Goal: Task Accomplishment & Management: Manage account settings

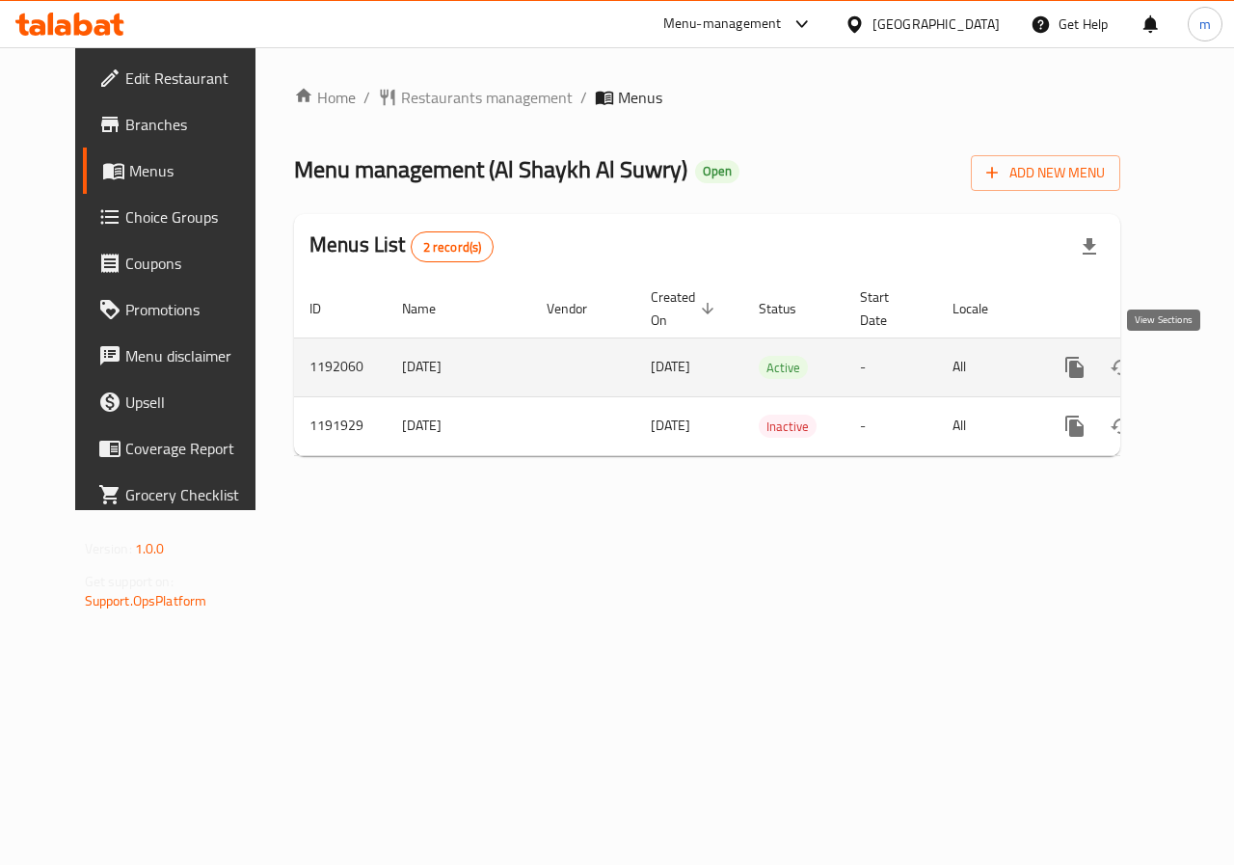
click at [1203, 370] on icon "enhanced table" at bounding box center [1214, 367] width 23 height 23
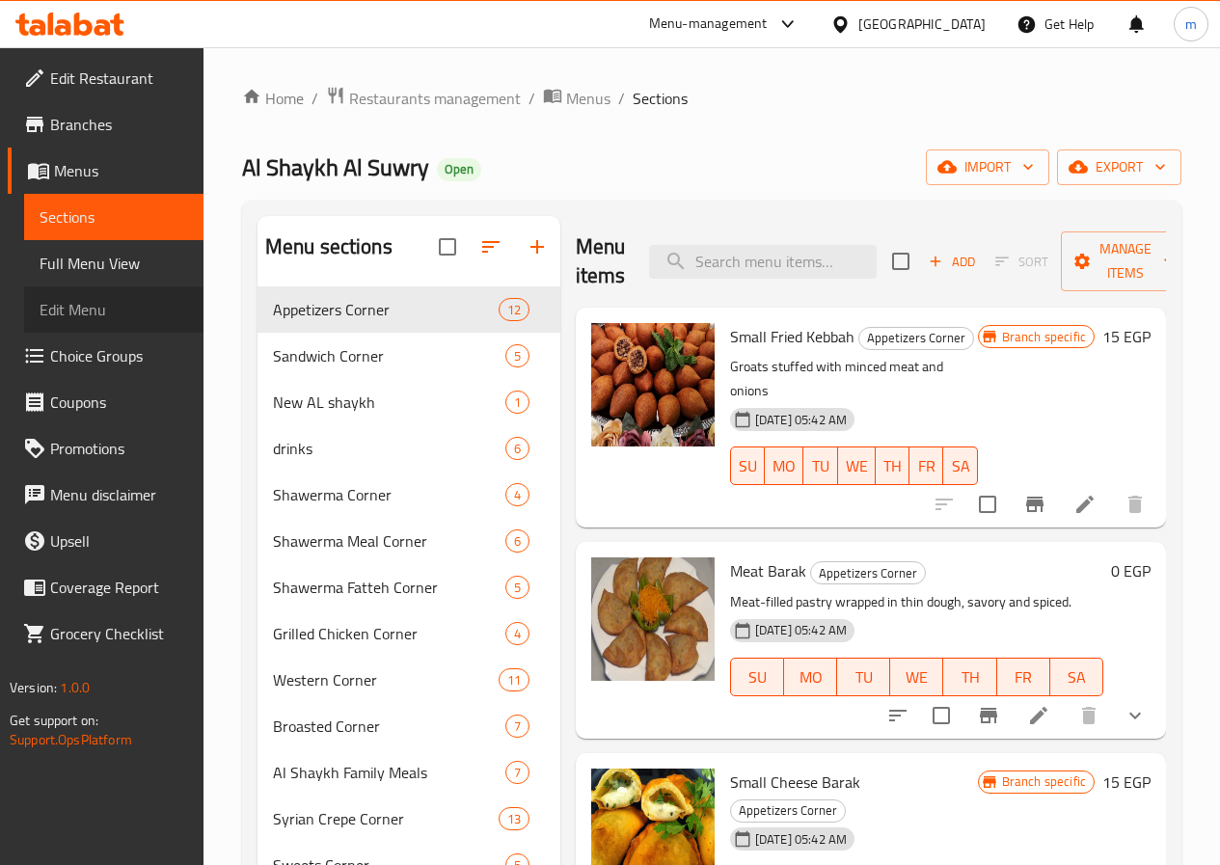
click at [76, 306] on span "Edit Menu" at bounding box center [114, 309] width 149 height 23
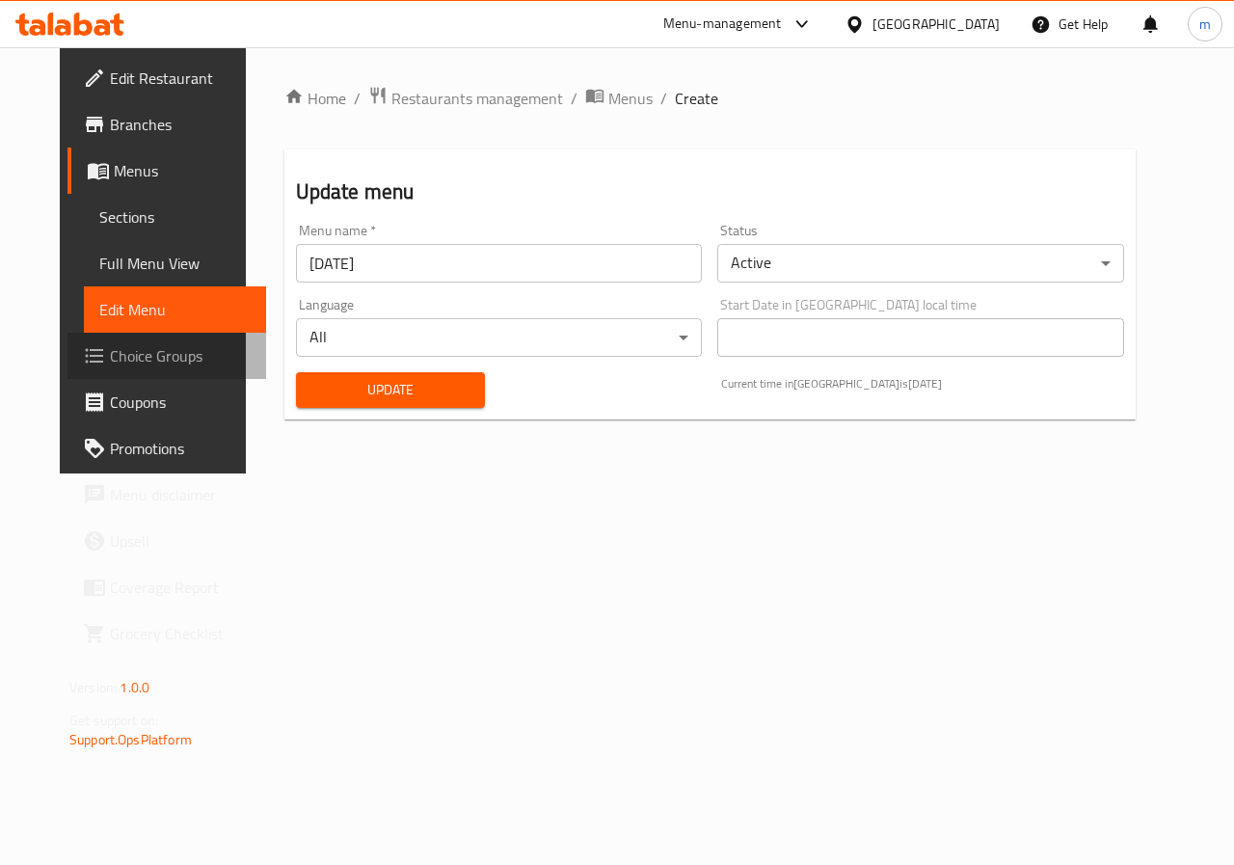
click at [92, 336] on link "Choice Groups" at bounding box center [167, 356] width 199 height 46
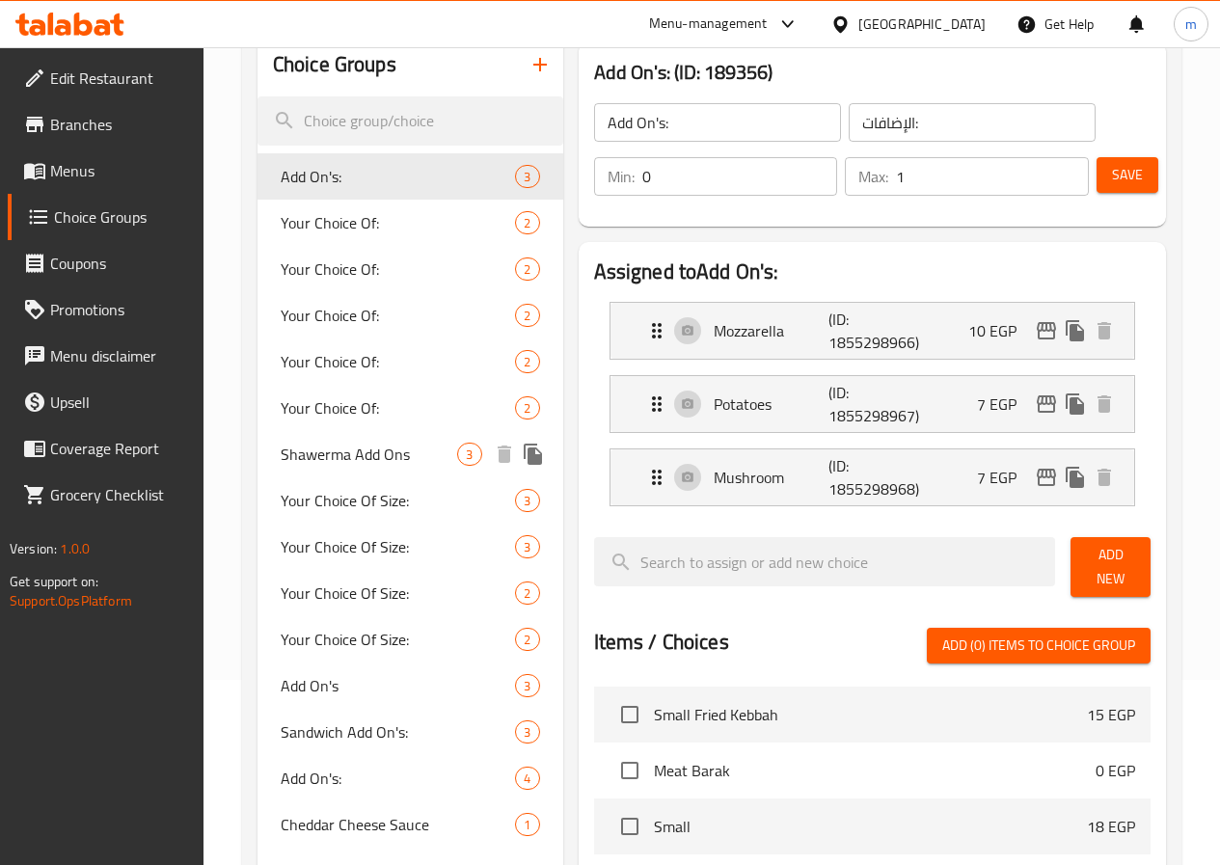
scroll to position [193, 0]
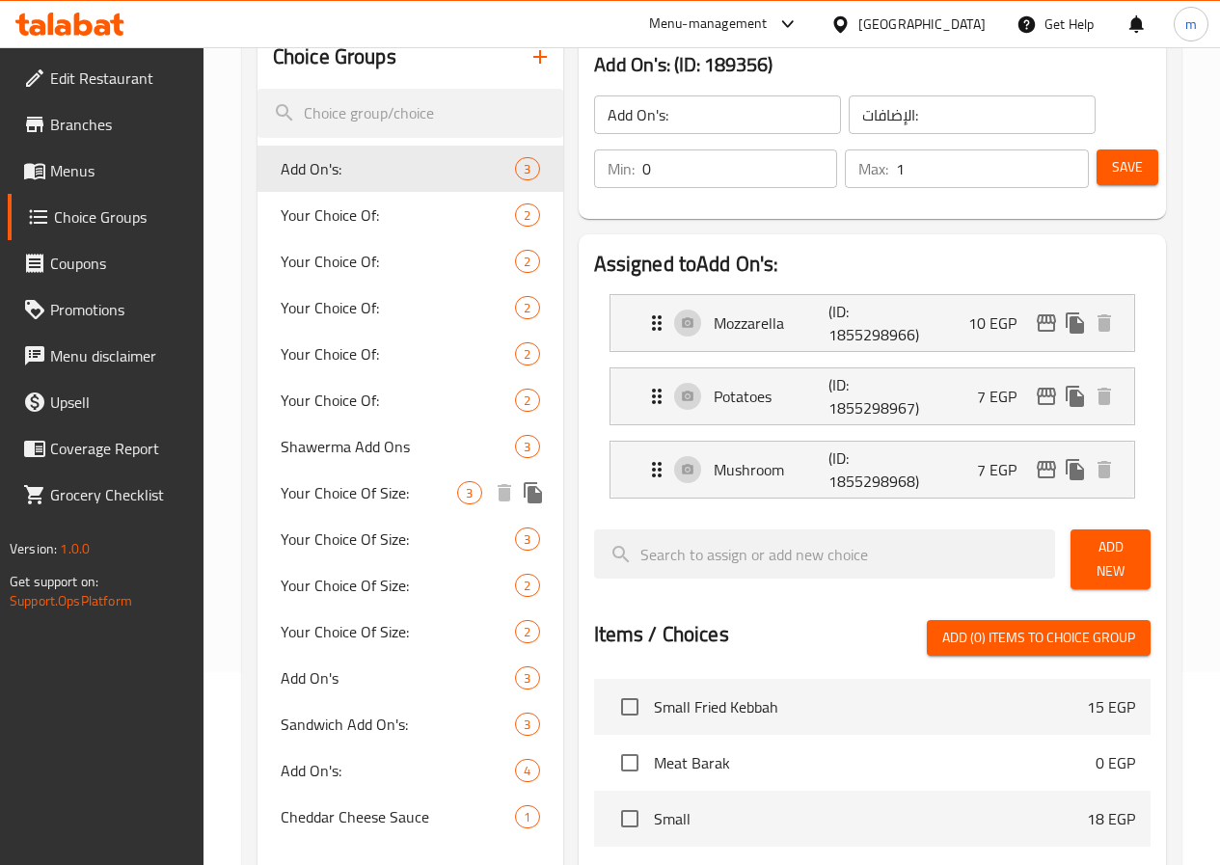
click at [362, 504] on span "Your Choice Of Size:" at bounding box center [369, 492] width 177 height 23
type input "Your Choice Of Size:"
type input "اختيارك للحجم:"
type input "1"
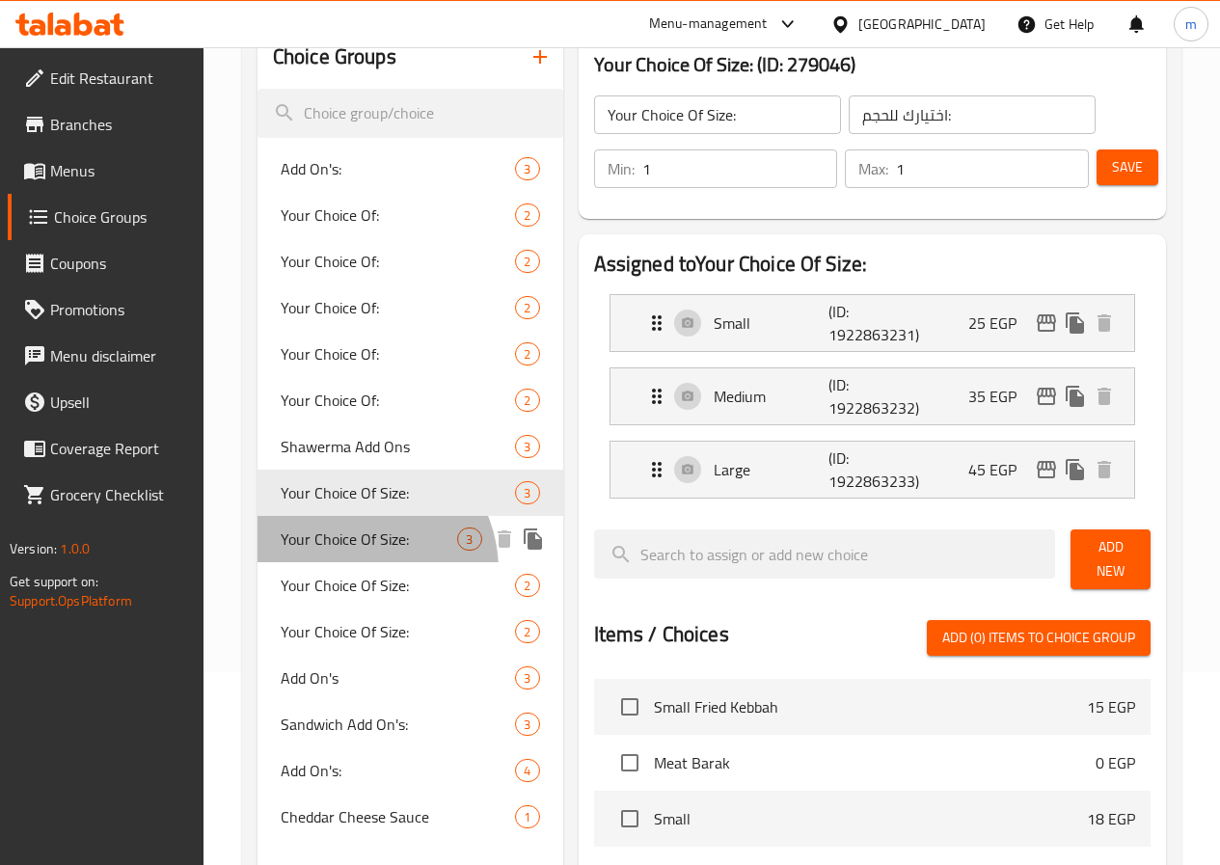
click at [353, 551] on span "Your Choice Of Size:" at bounding box center [369, 539] width 177 height 23
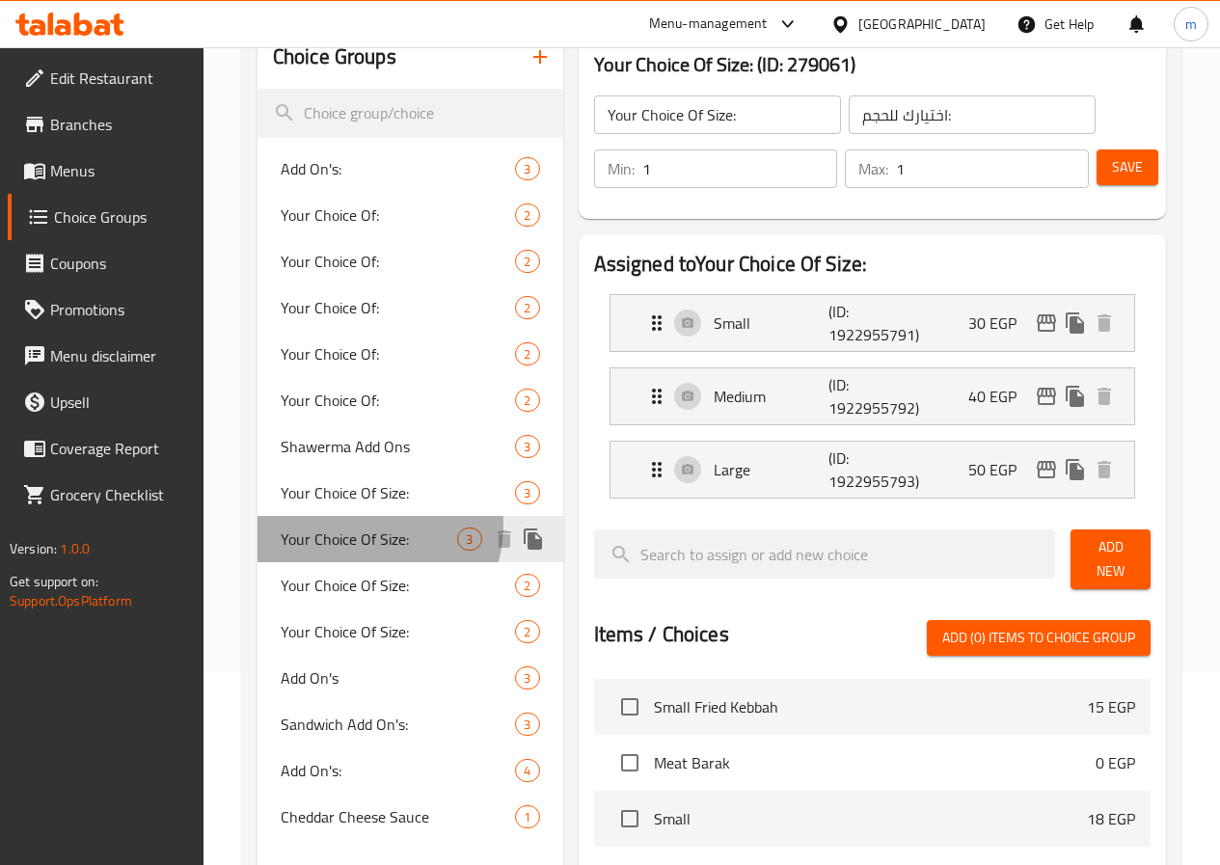
click at [354, 524] on div "Your Choice Of Size: 3" at bounding box center [410, 539] width 306 height 46
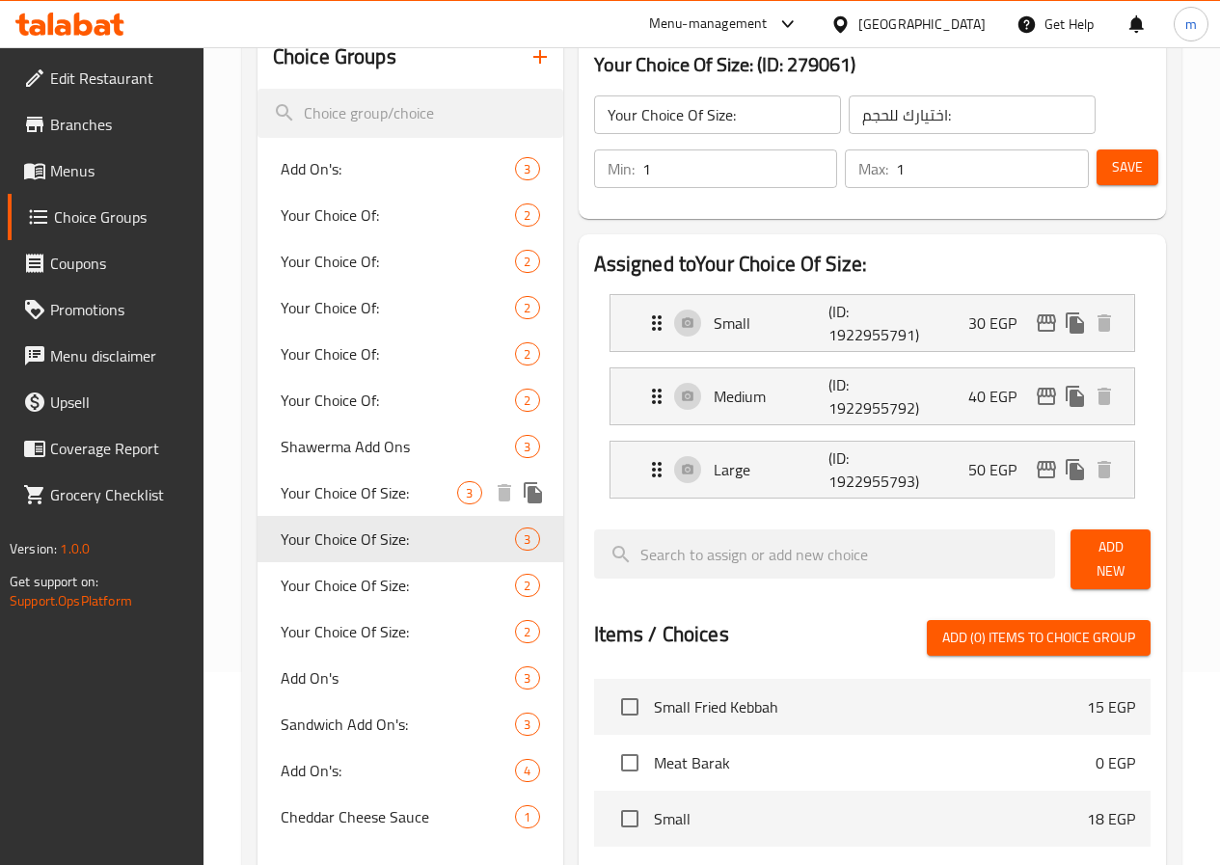
click at [365, 503] on span "Your Choice Of Size:" at bounding box center [369, 492] width 177 height 23
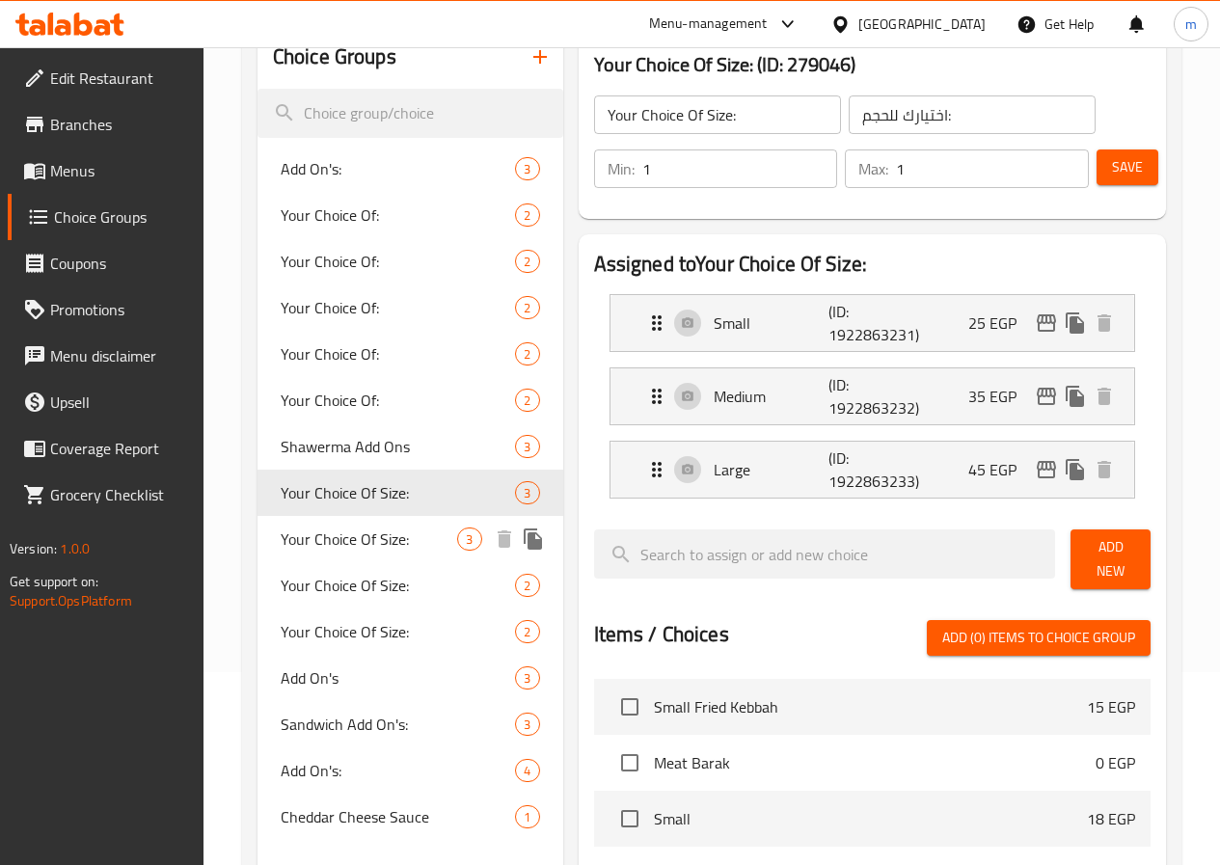
click at [351, 550] on span "Your Choice Of Size:" at bounding box center [369, 539] width 177 height 23
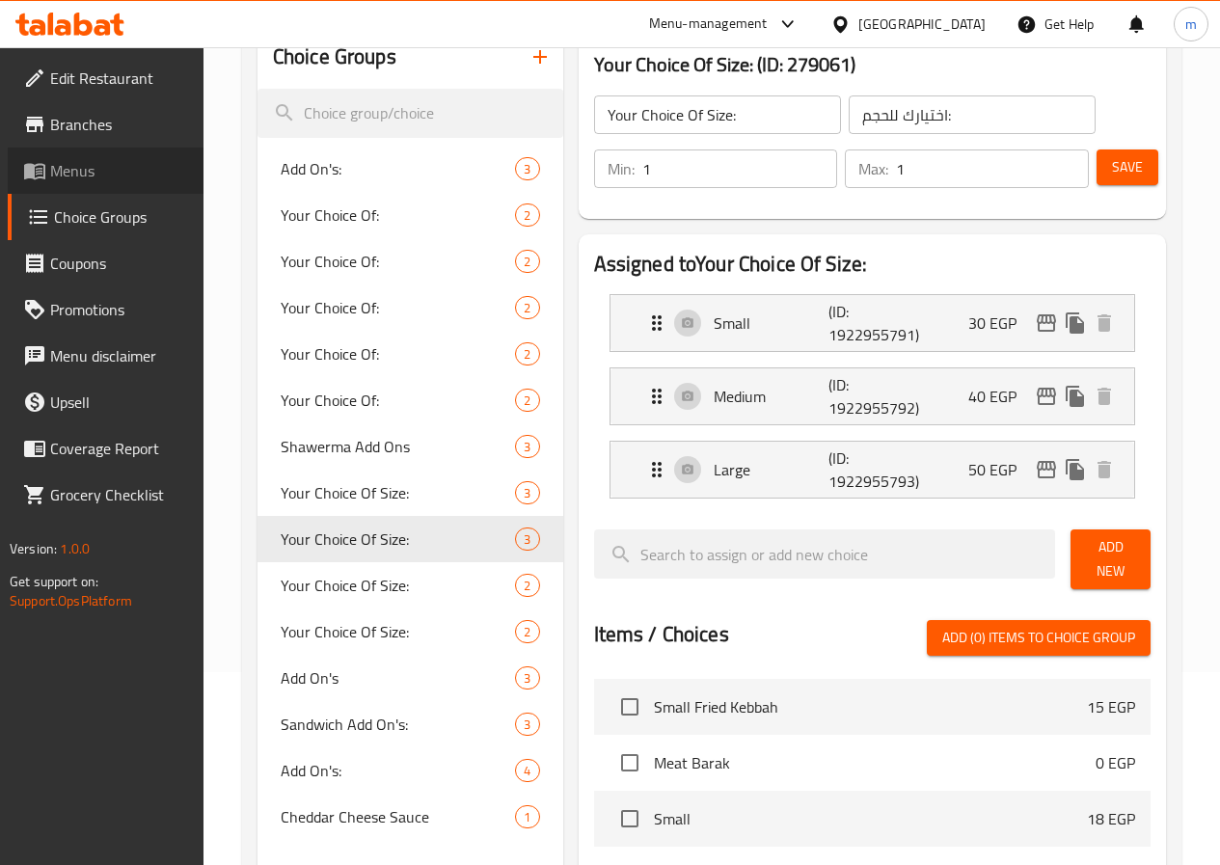
click at [146, 168] on span "Menus" at bounding box center [119, 170] width 138 height 23
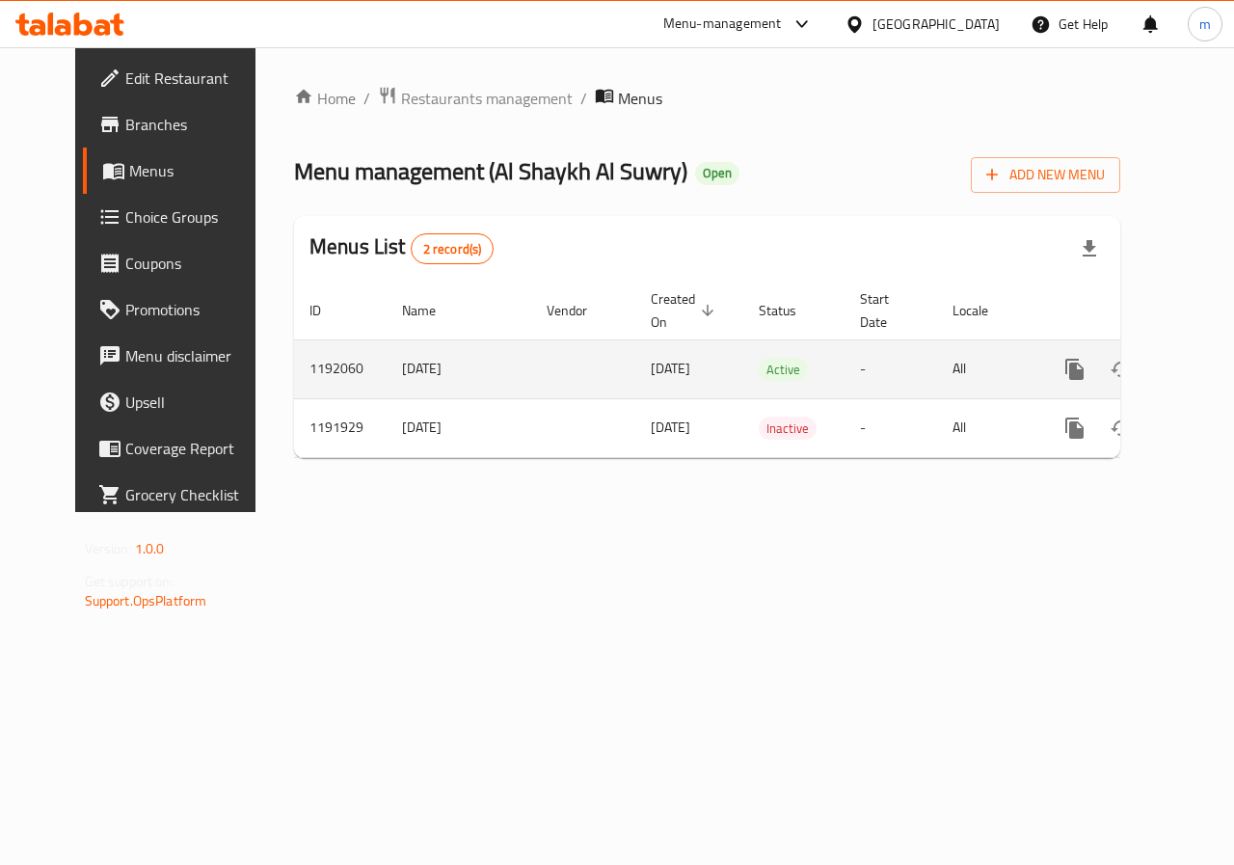
click at [1191, 371] on link "enhanced table" at bounding box center [1214, 369] width 46 height 46
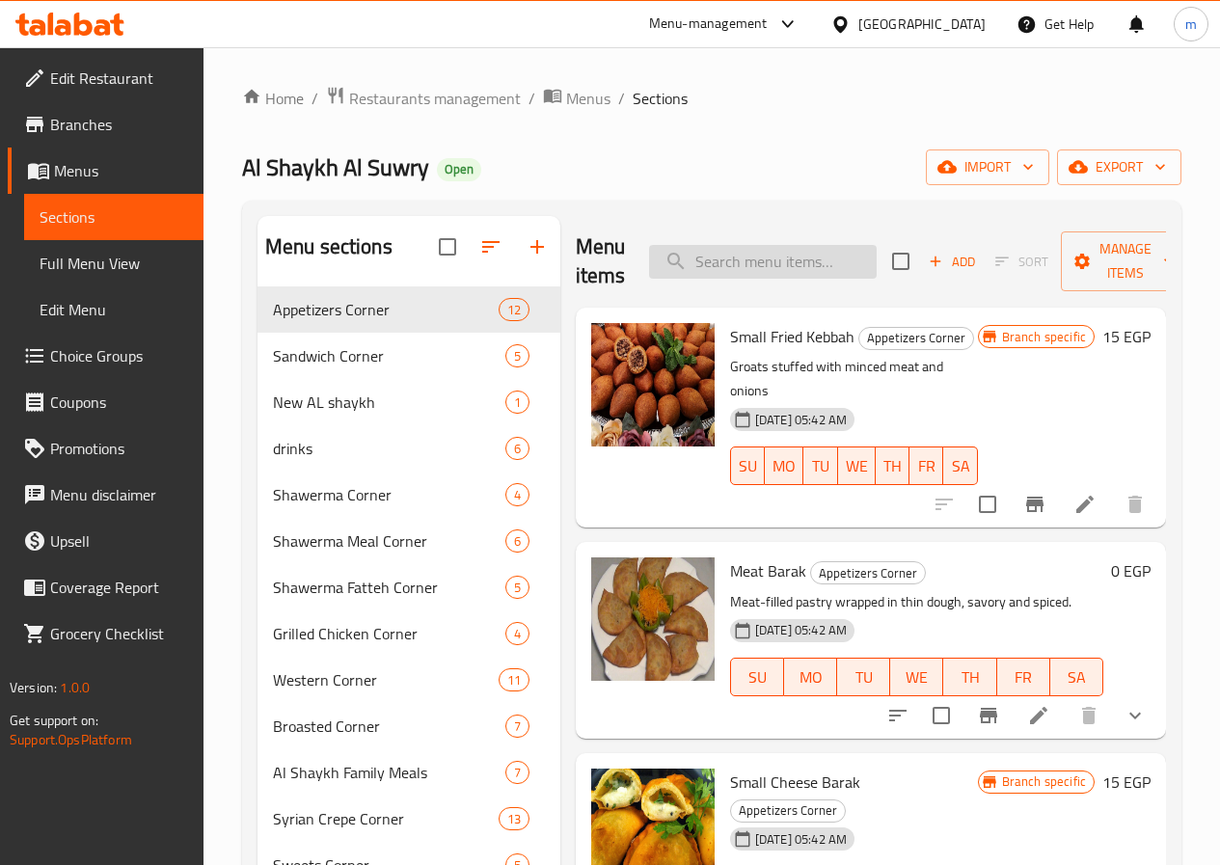
click at [668, 252] on input "search" at bounding box center [763, 262] width 228 height 34
paste input "Zinger meal"
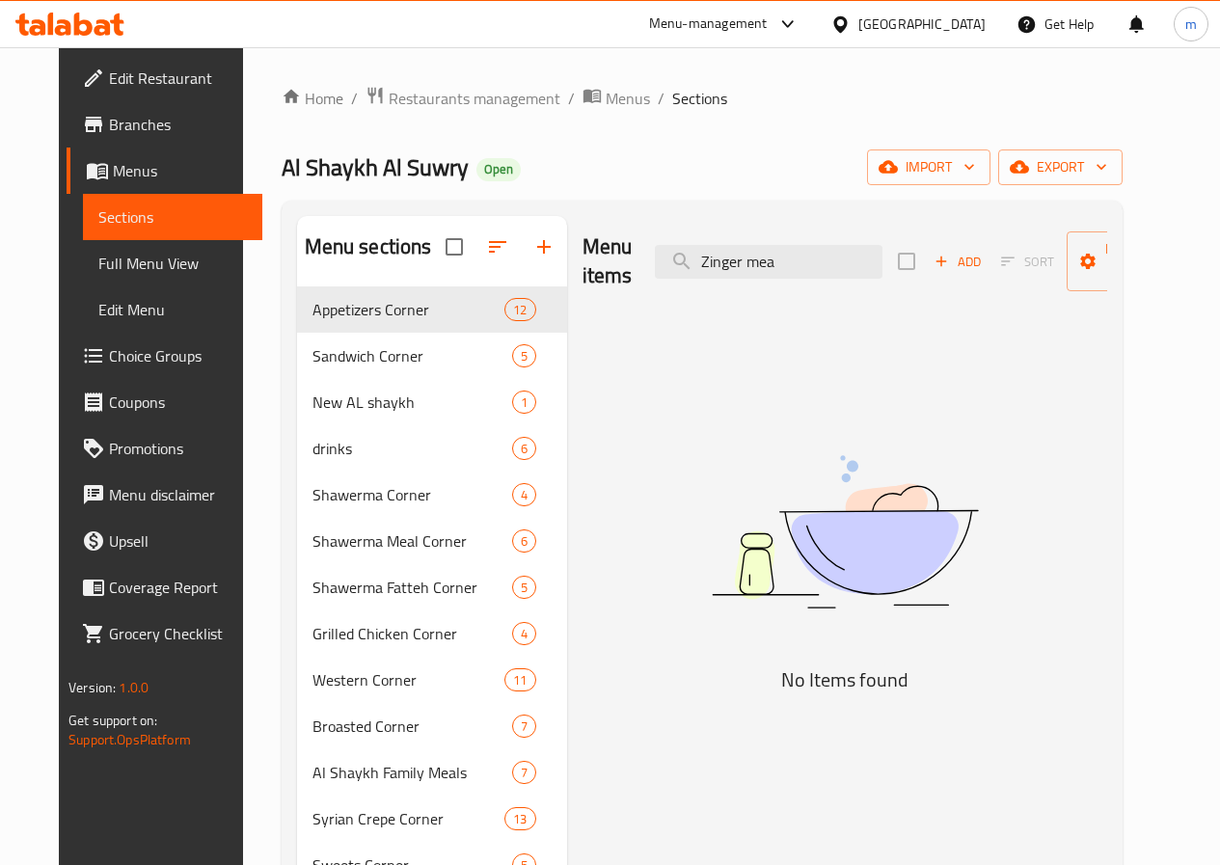
type input "Zinger mea"
click at [136, 174] on span "Menus" at bounding box center [180, 170] width 134 height 23
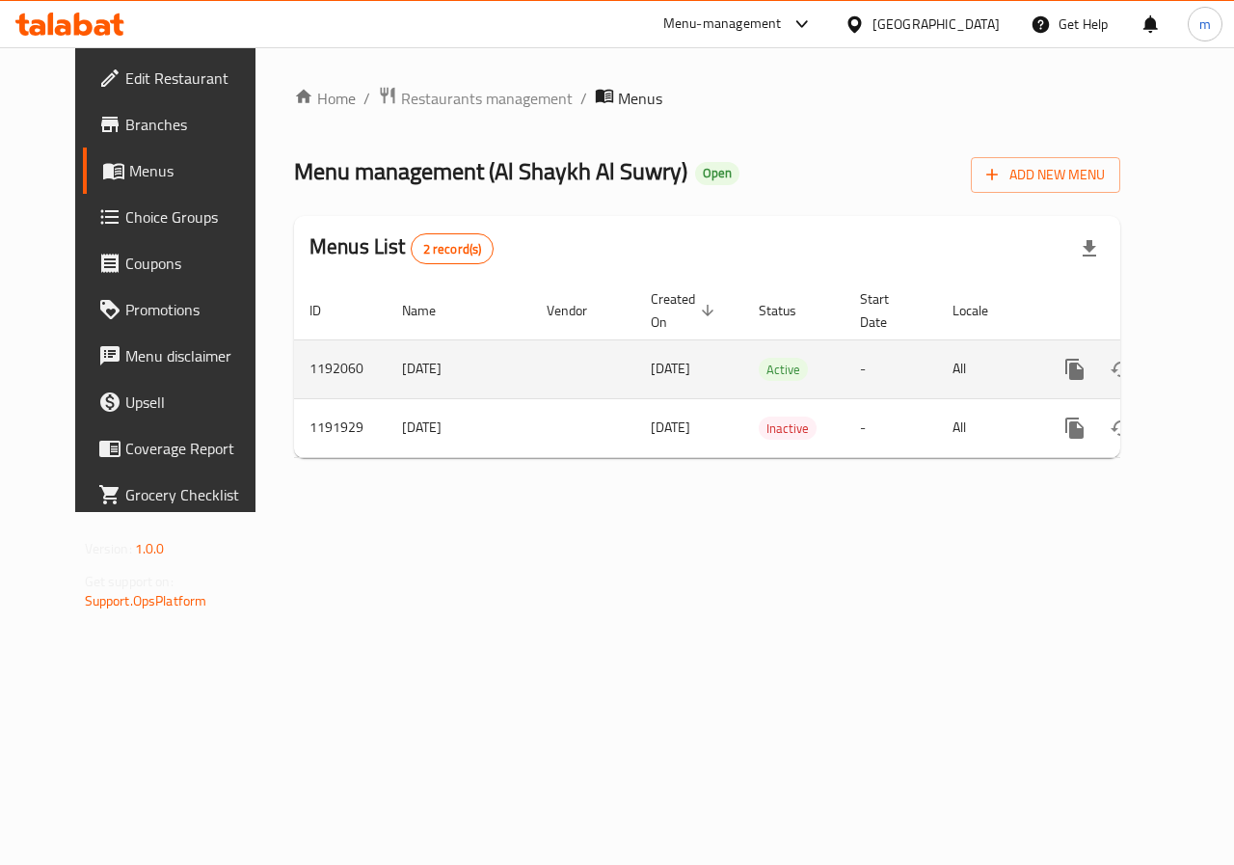
click at [1205, 365] on icon "enhanced table" at bounding box center [1213, 369] width 17 height 17
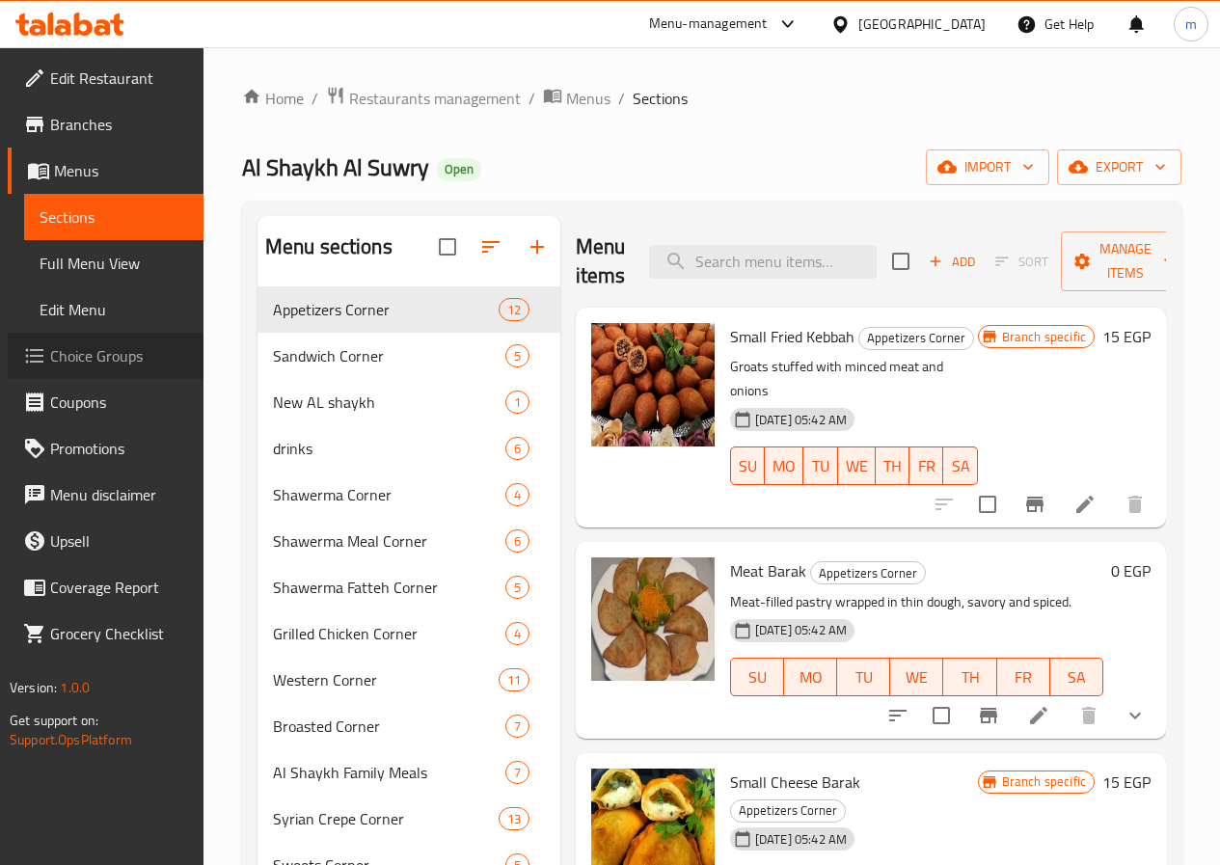
click at [129, 344] on span "Choice Groups" at bounding box center [119, 355] width 138 height 23
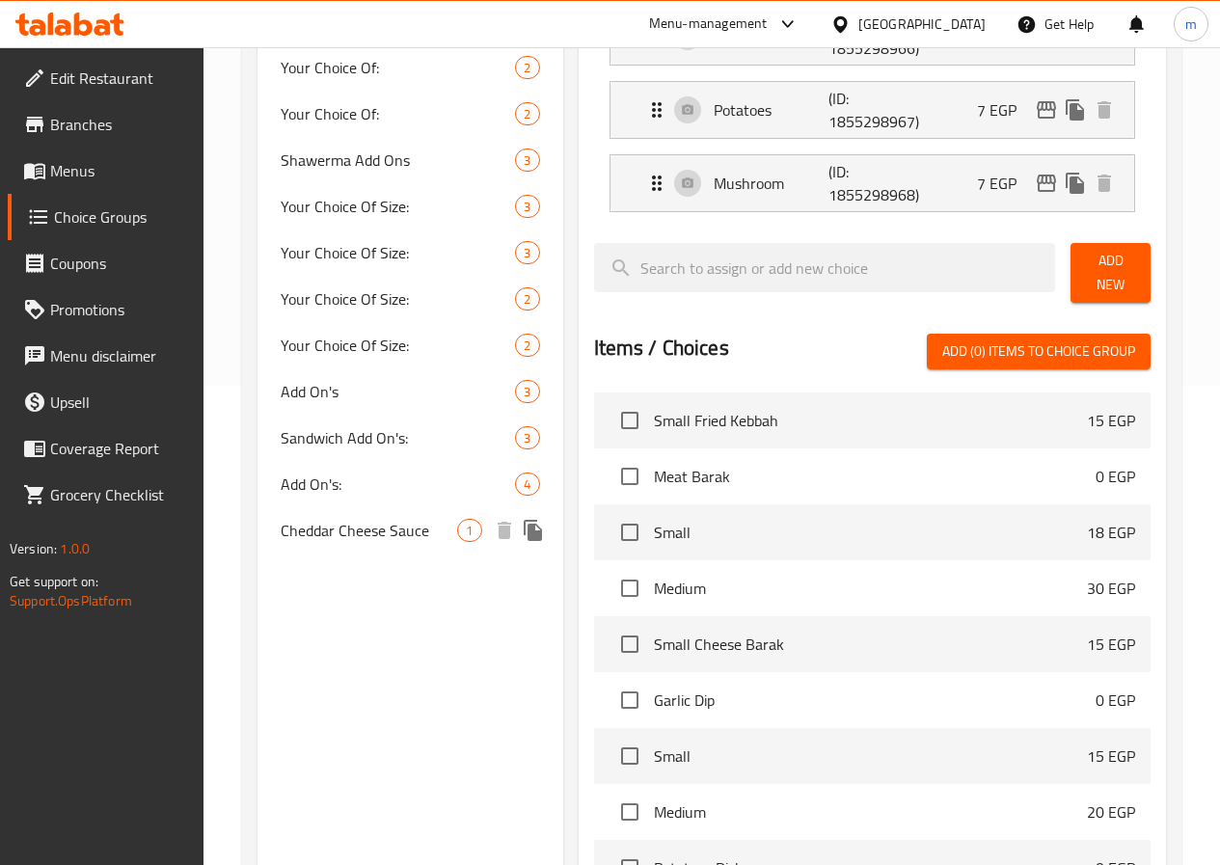
scroll to position [386, 0]
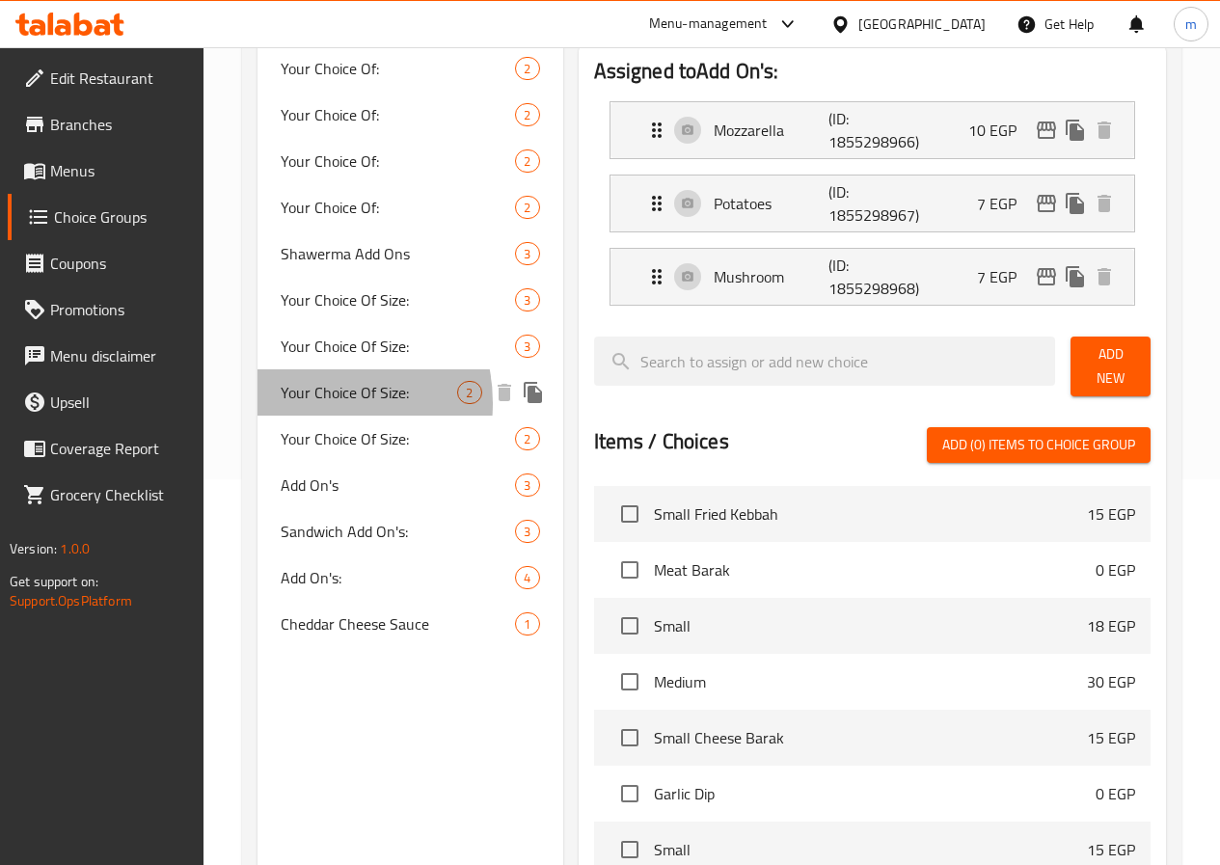
click at [310, 403] on span "Your Choice Of Size:" at bounding box center [369, 392] width 177 height 23
type input "Your Choice Of Size:"
type input "اختيارك للحجم:"
type input "1"
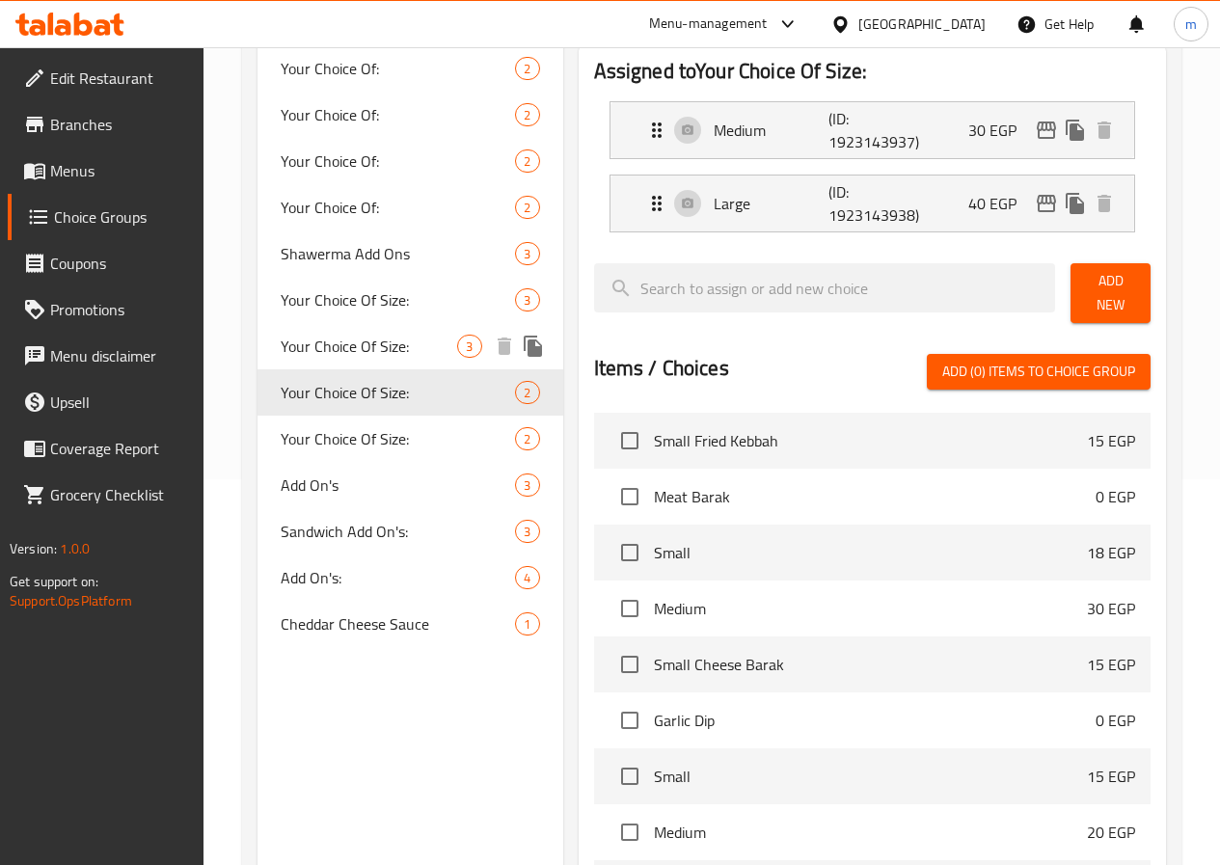
scroll to position [96, 0]
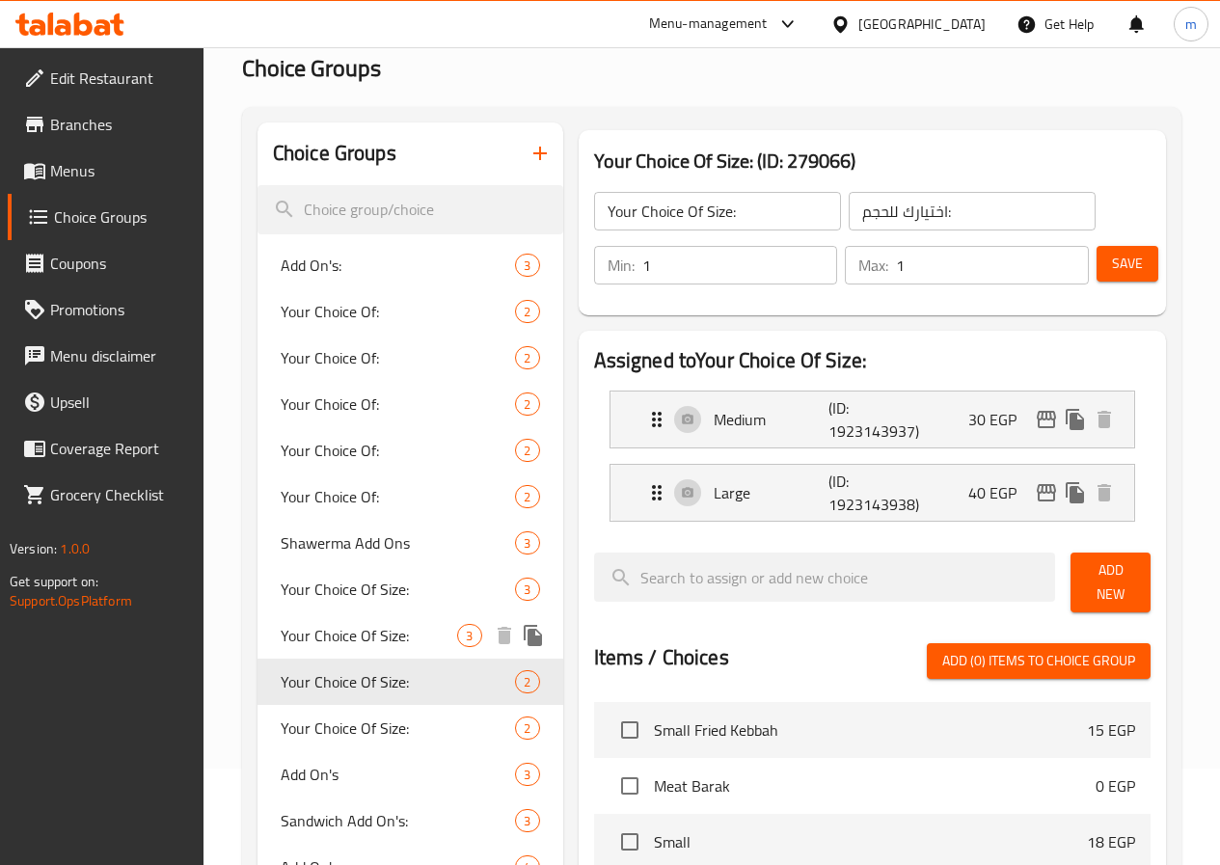
click at [333, 628] on span "Your Choice Of Size:" at bounding box center [369, 635] width 177 height 23
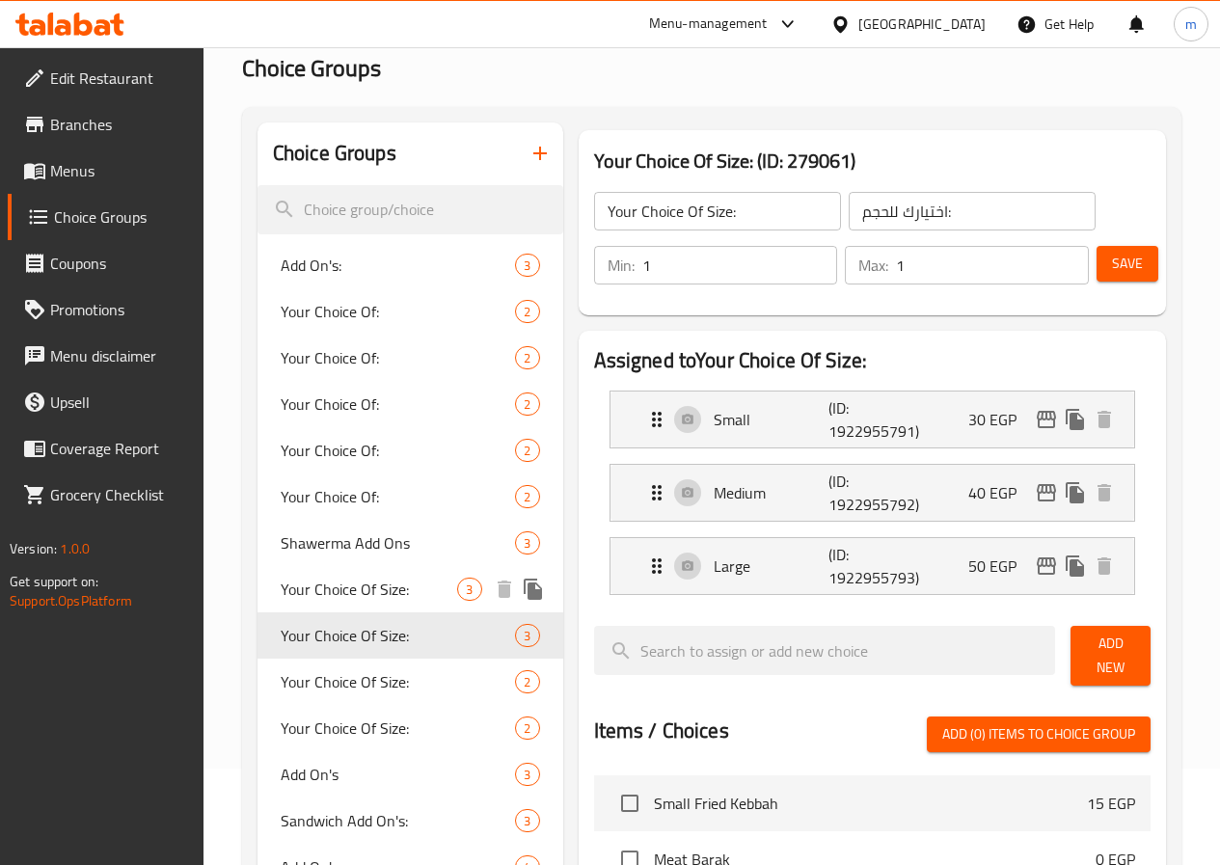
click at [355, 583] on span "Your Choice Of Size:" at bounding box center [369, 589] width 177 height 23
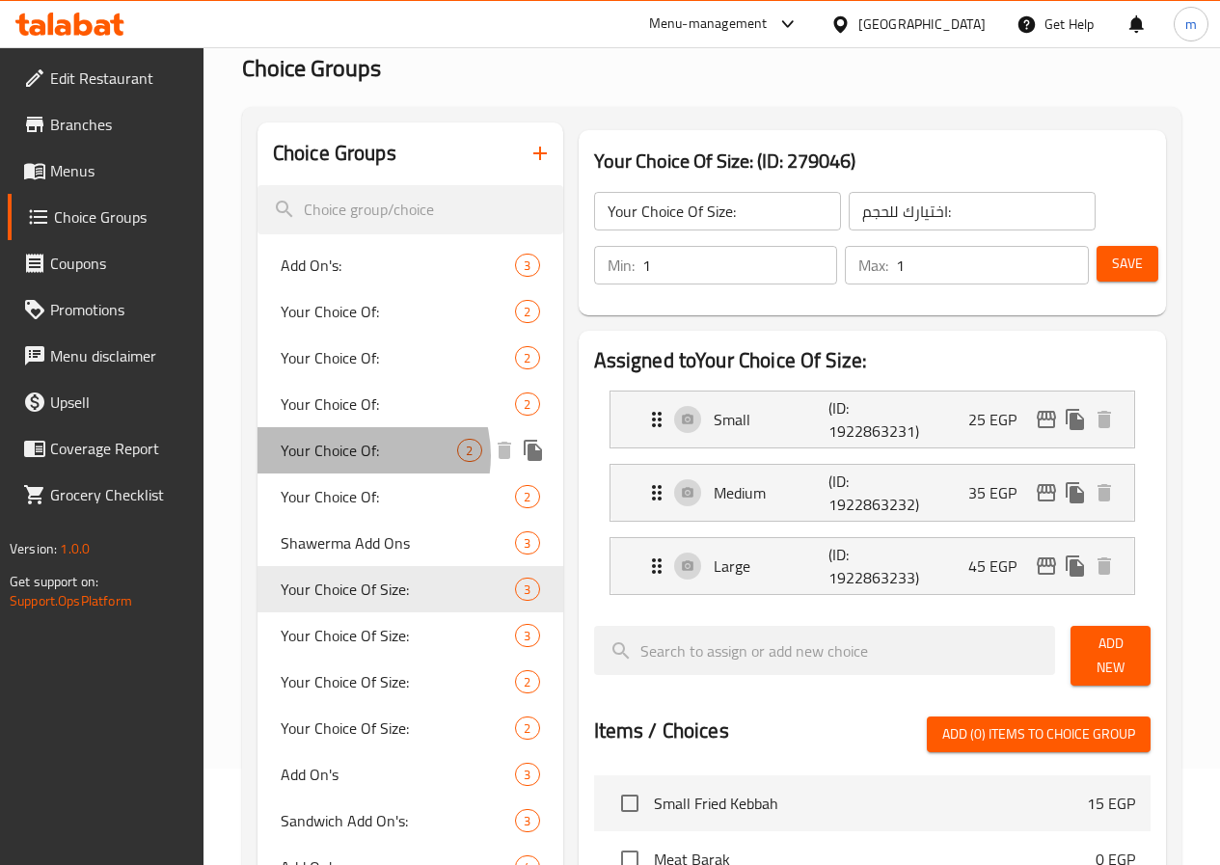
click at [360, 456] on span "Your Choice Of:" at bounding box center [369, 450] width 177 height 23
type input "Your Choice Of:"
type input "إختيارك من:"
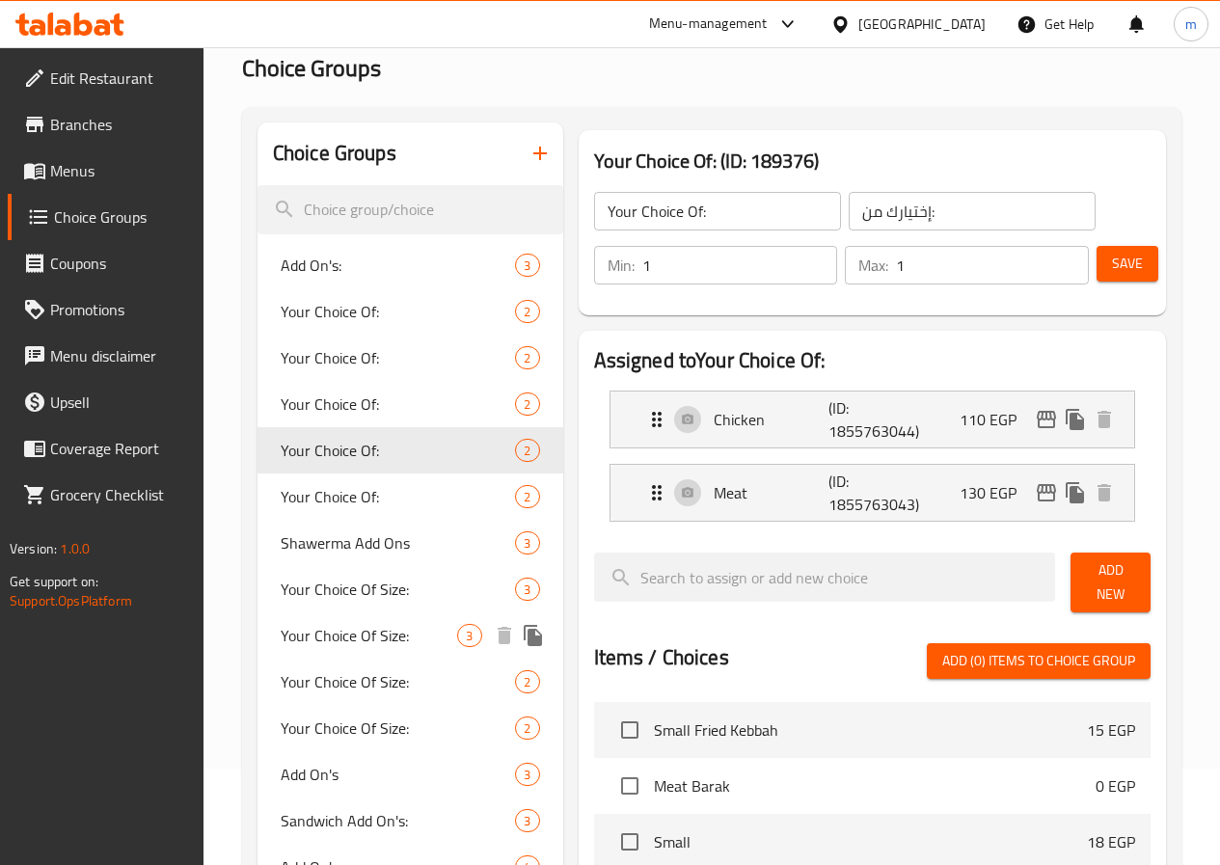
click at [375, 640] on span "Your Choice Of Size:" at bounding box center [369, 635] width 177 height 23
type input "Your Choice Of Size:"
type input "اختيارك للحجم:"
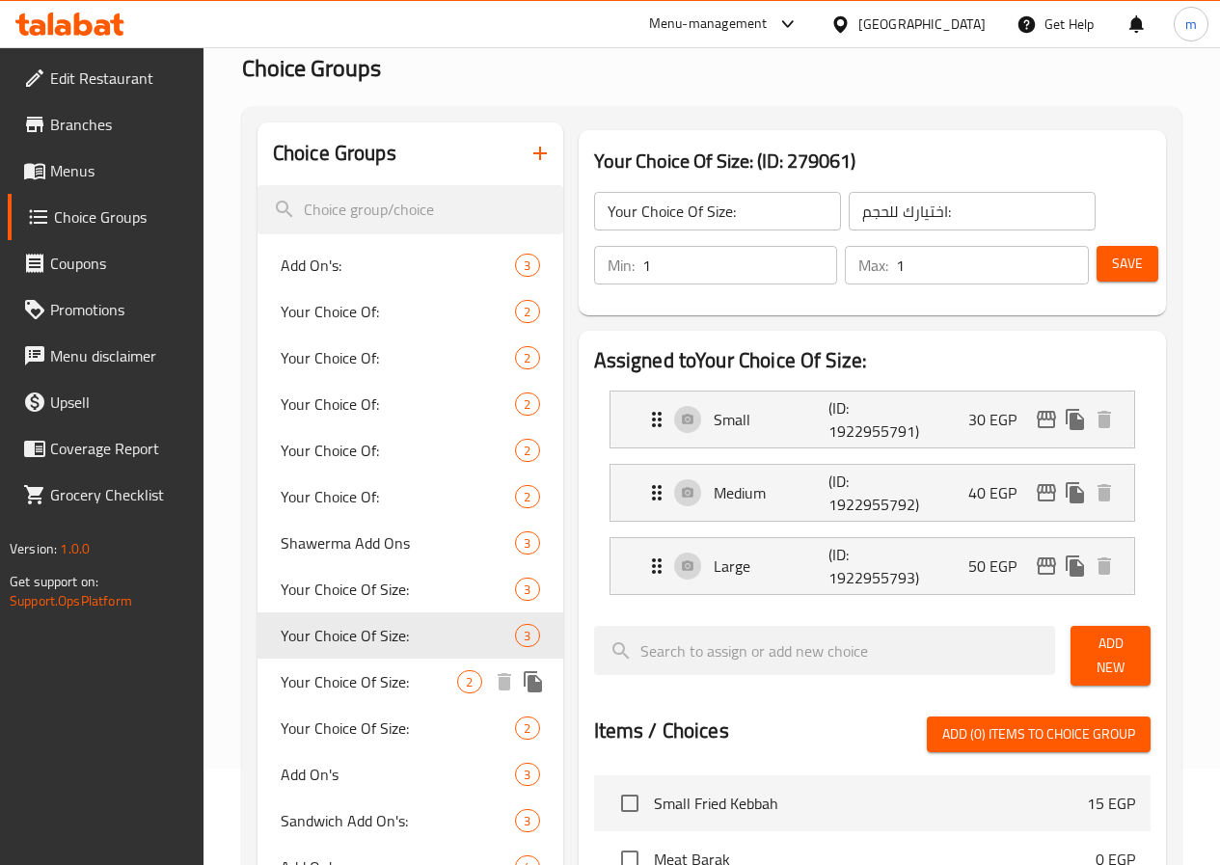
click at [367, 686] on span "Your Choice Of Size:" at bounding box center [369, 681] width 177 height 23
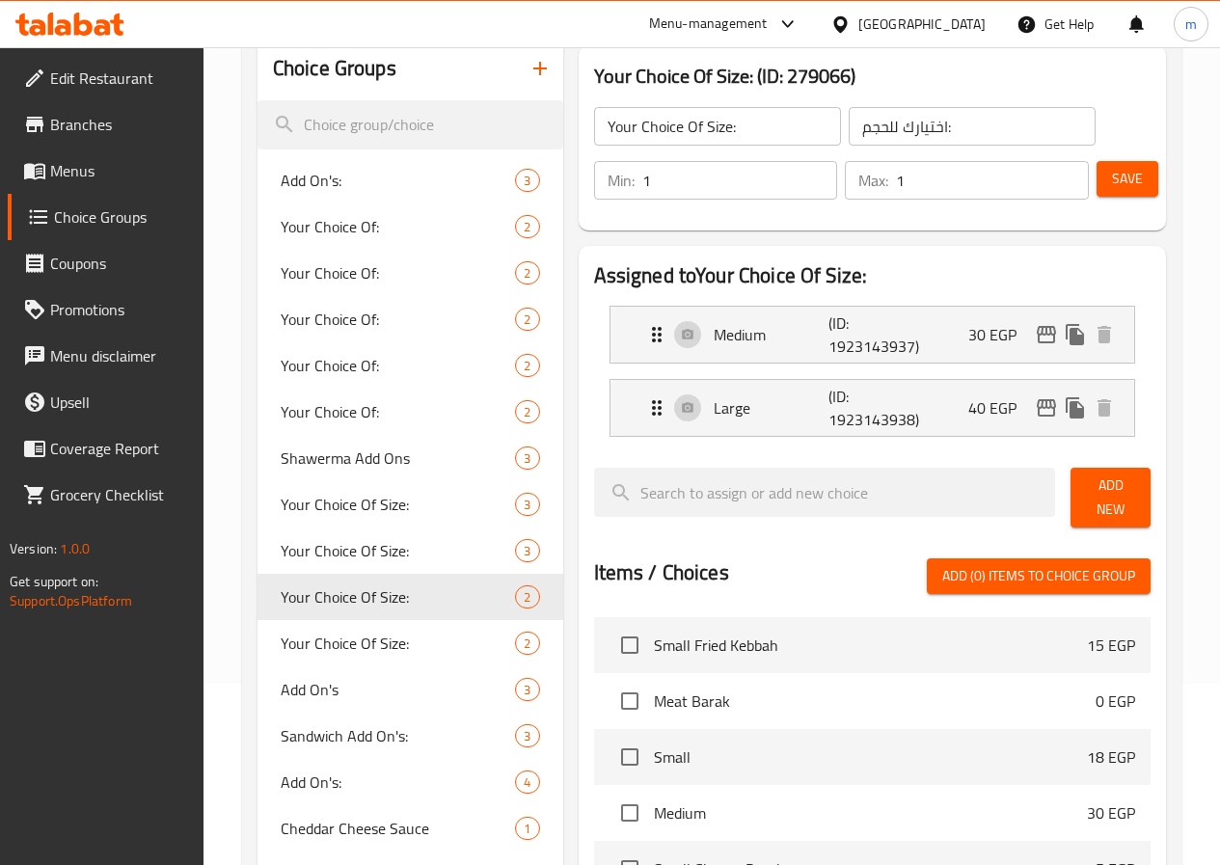
scroll to position [289, 0]
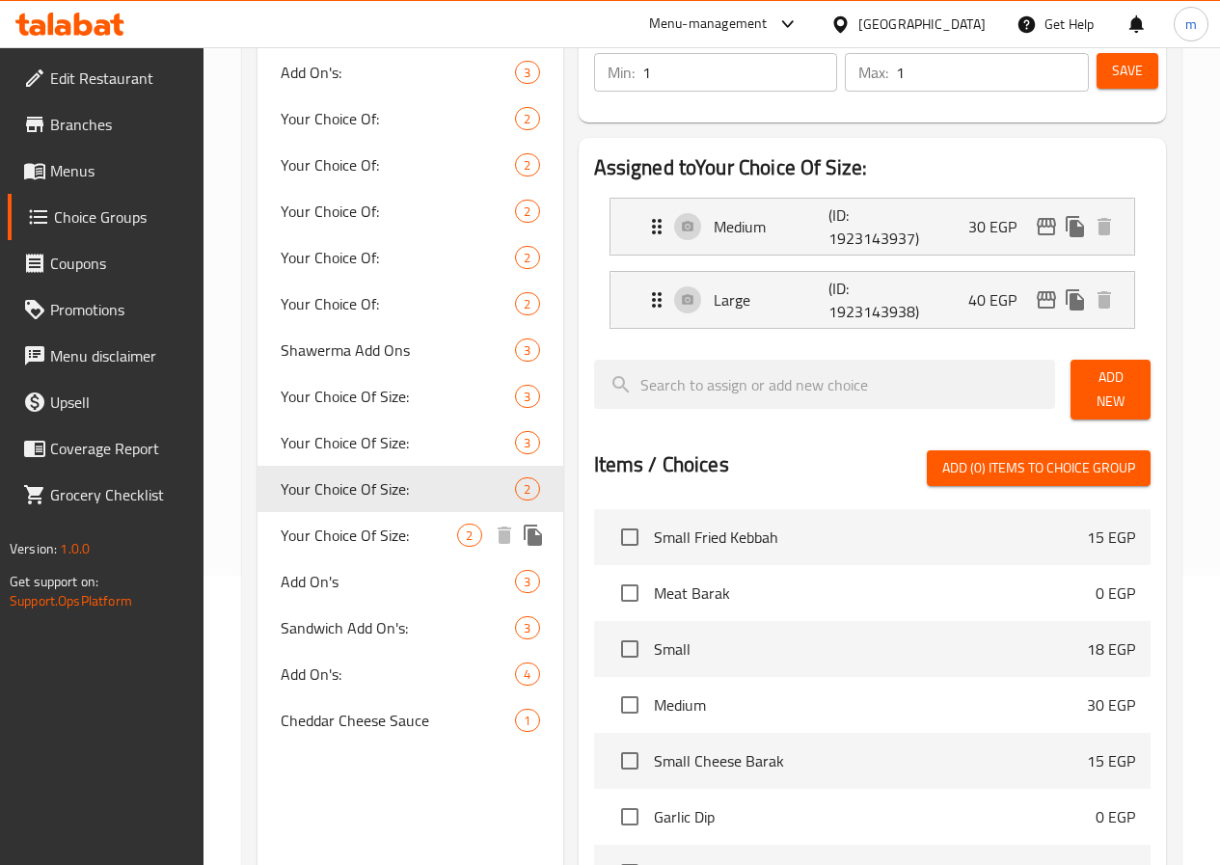
click at [373, 538] on span "Your Choice Of Size:" at bounding box center [369, 535] width 177 height 23
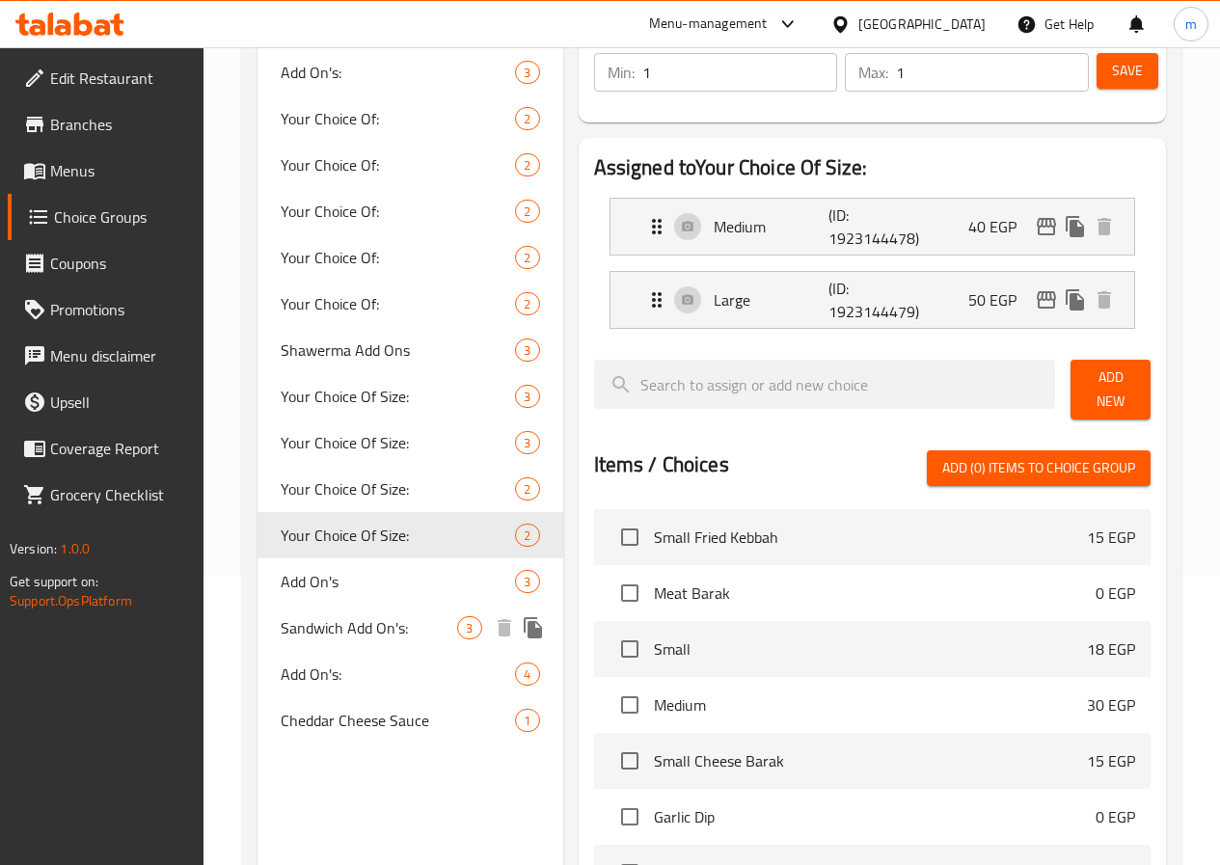
click at [383, 639] on span "Sandwich Add On's:" at bounding box center [369, 627] width 177 height 23
type input "Sandwich Add On's:"
type input "اضافات الساندوتش:"
type input "0"
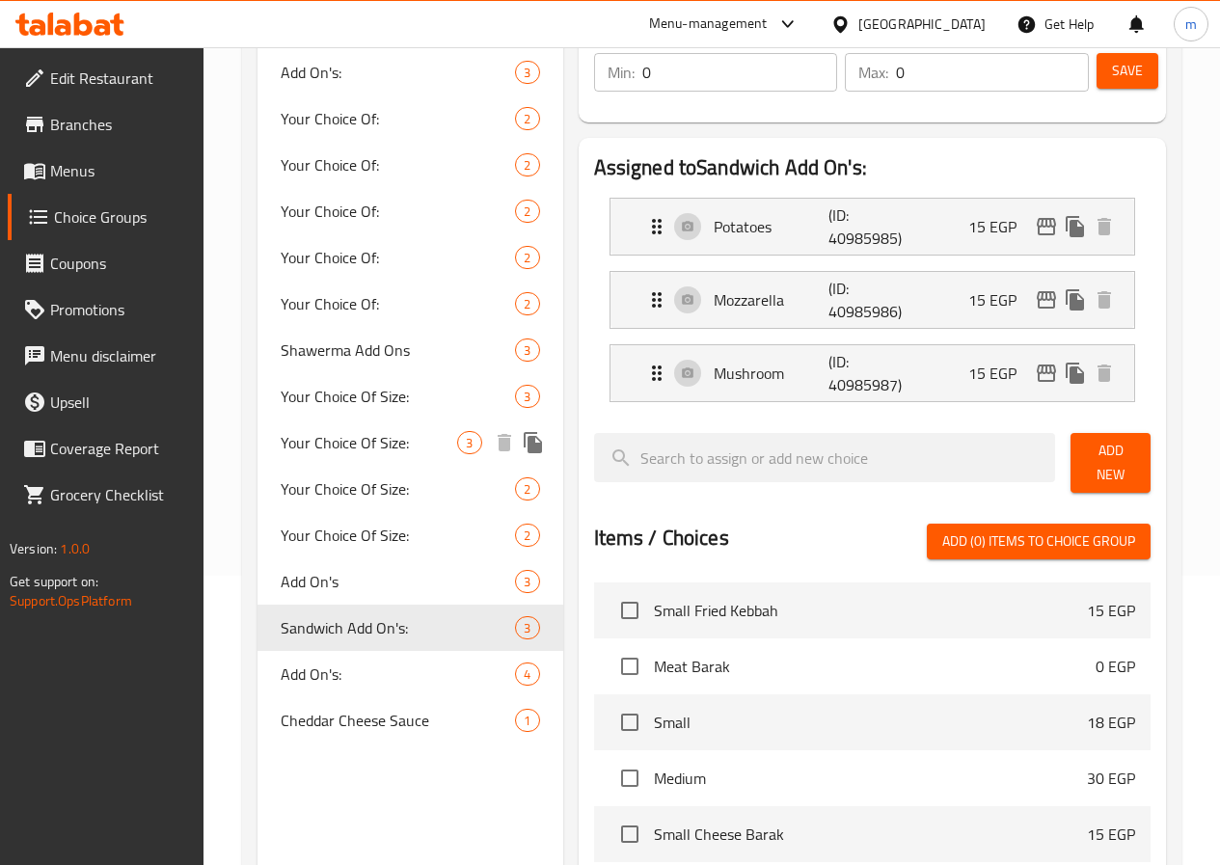
click at [319, 450] on span "Your Choice Of Size:" at bounding box center [369, 442] width 177 height 23
type input "Your Choice Of Size:"
type input "اختيارك للحجم:"
type input "1"
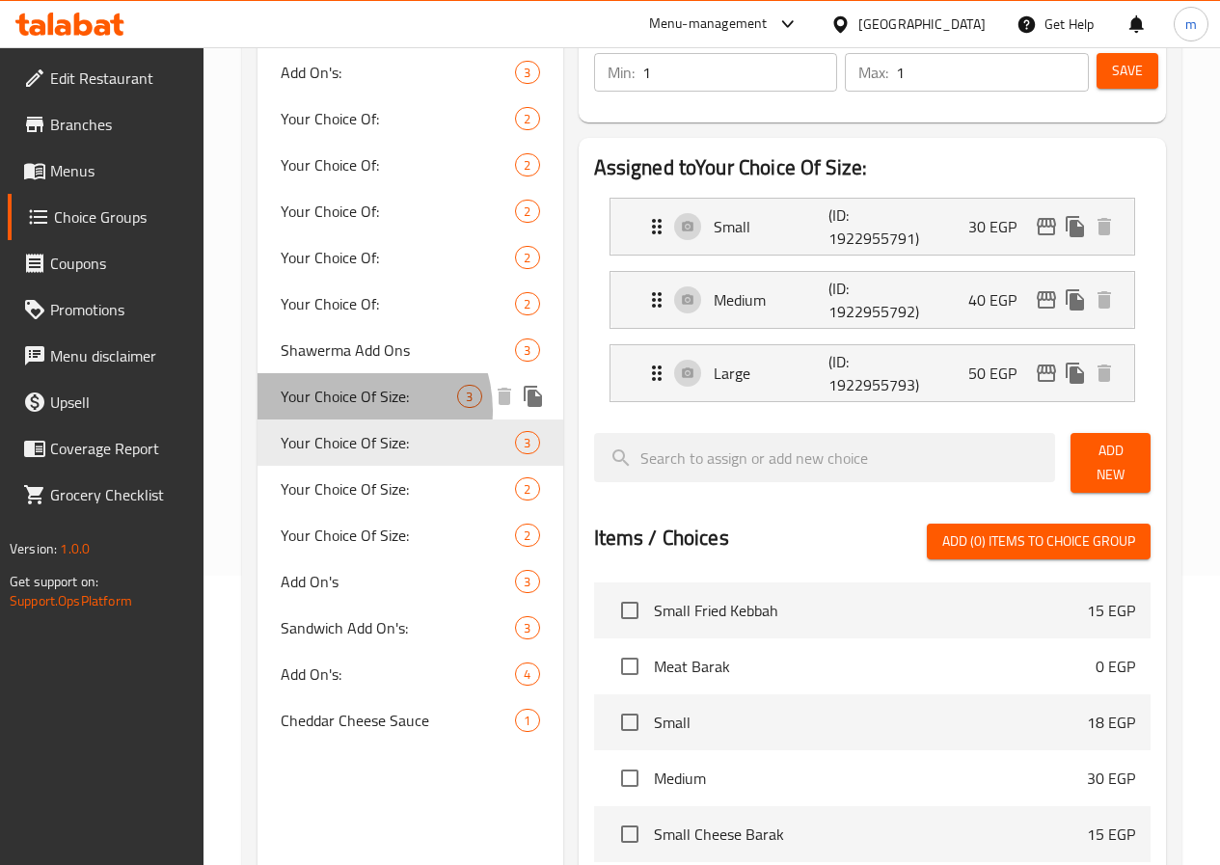
click at [354, 408] on span "Your Choice Of Size:" at bounding box center [369, 396] width 177 height 23
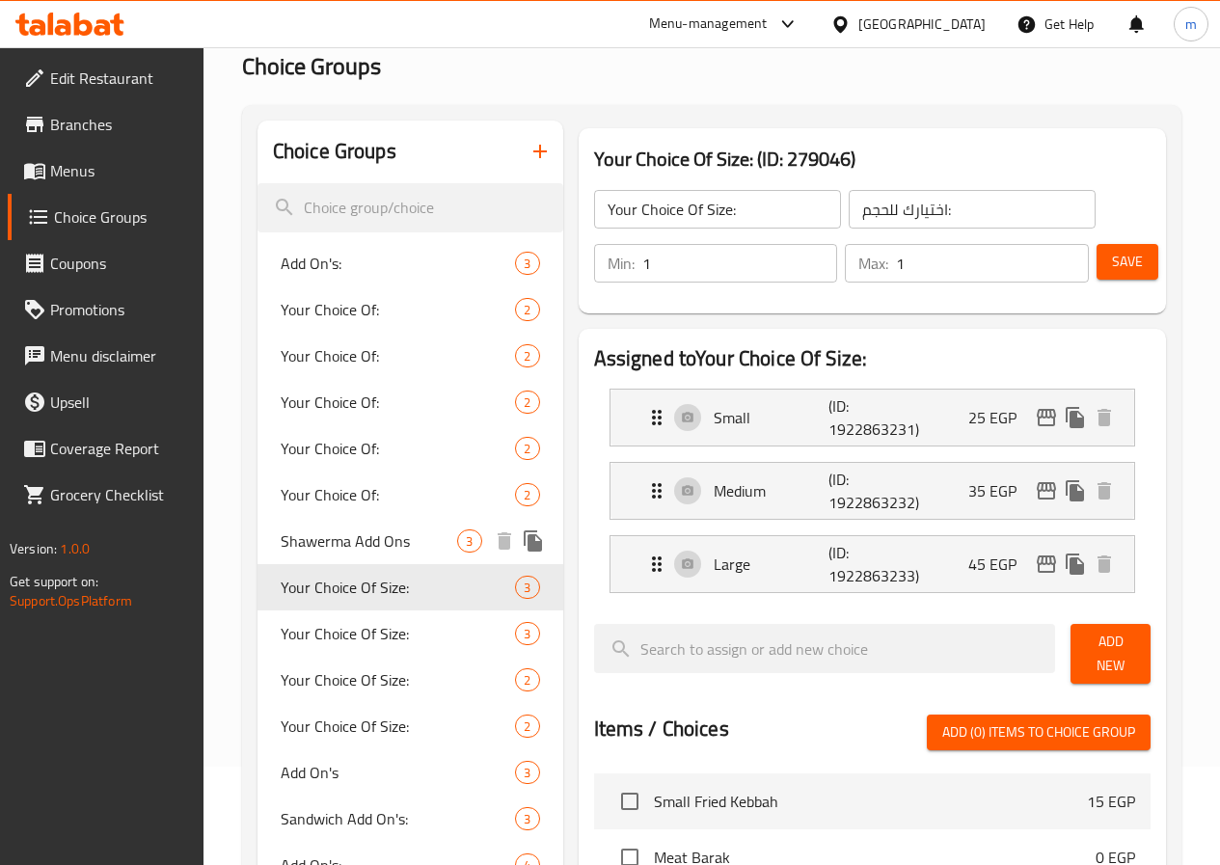
scroll to position [96, 0]
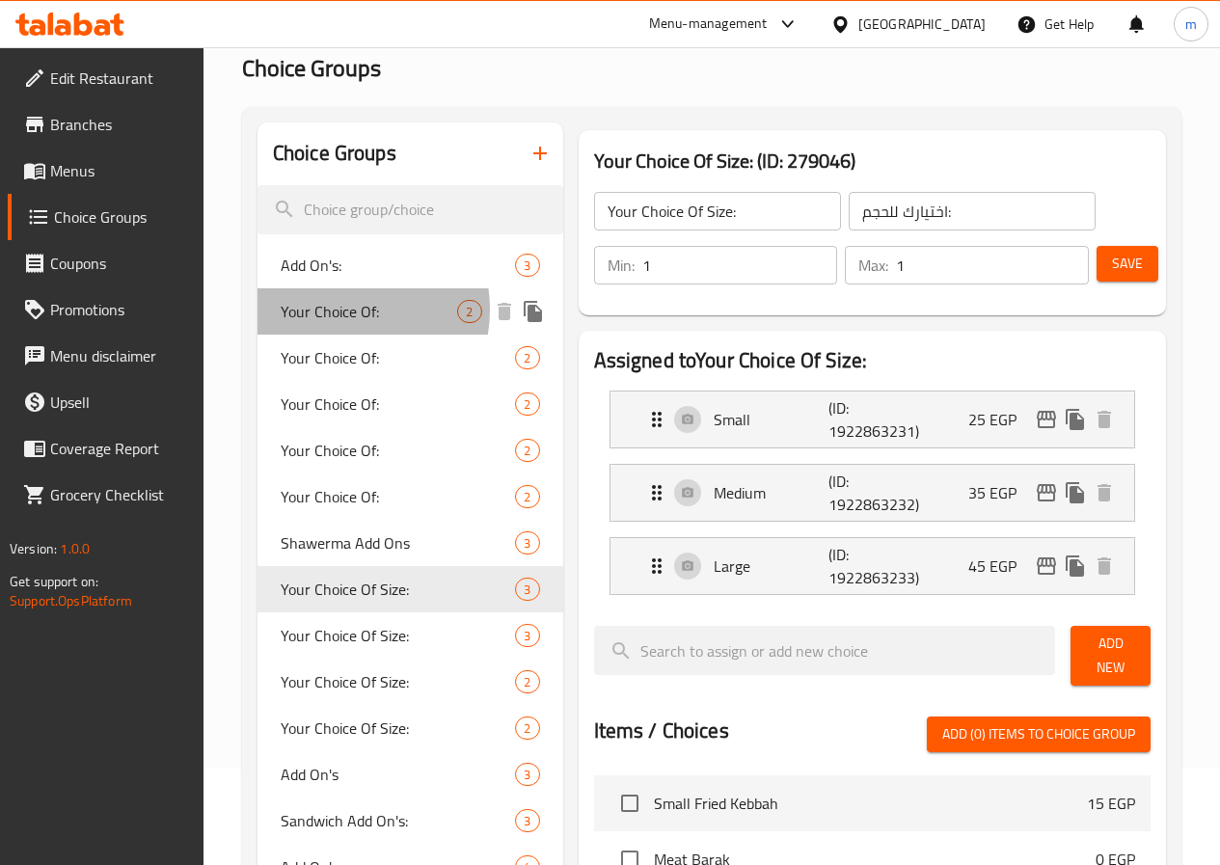
click at [334, 310] on span "Your Choice Of:" at bounding box center [369, 311] width 177 height 23
type input "Your Choice Of:"
type input "إختيارك من:"
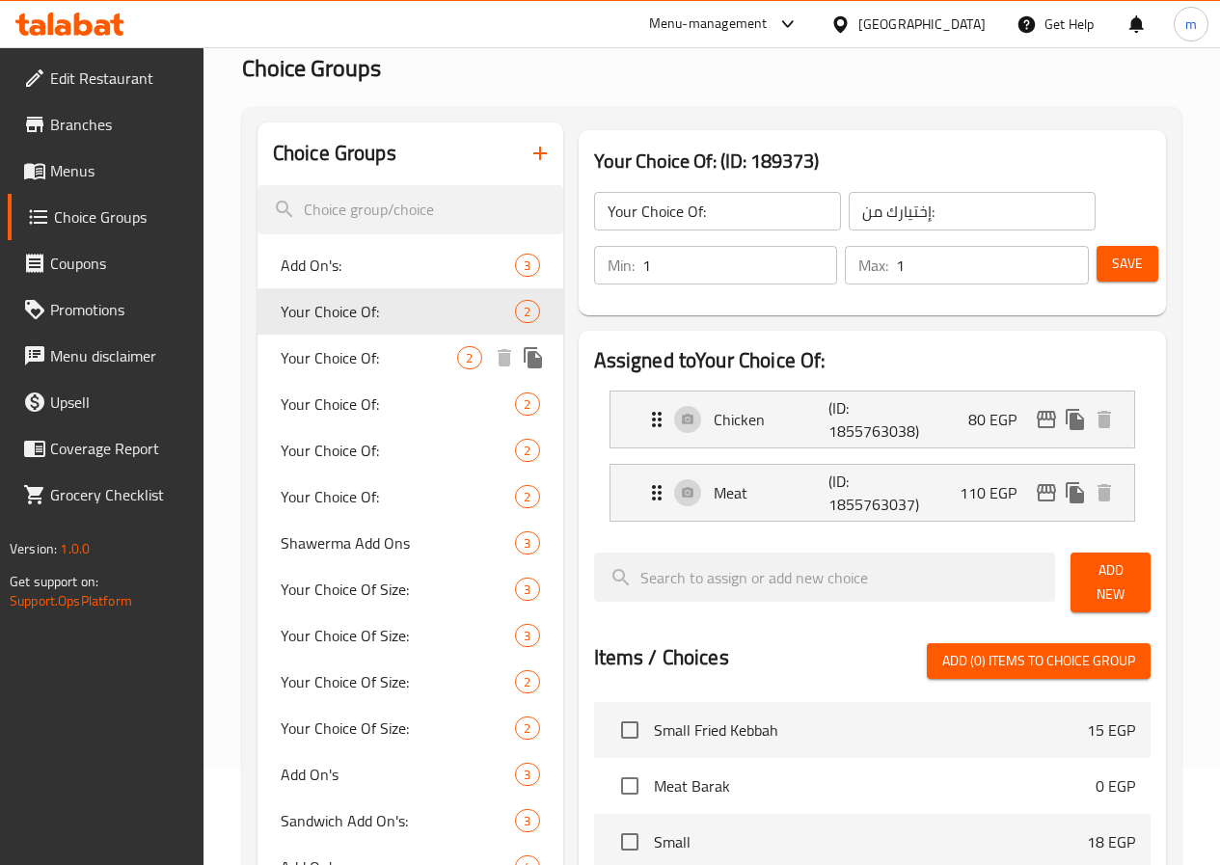
click at [321, 356] on span "Your Choice Of:" at bounding box center [369, 357] width 177 height 23
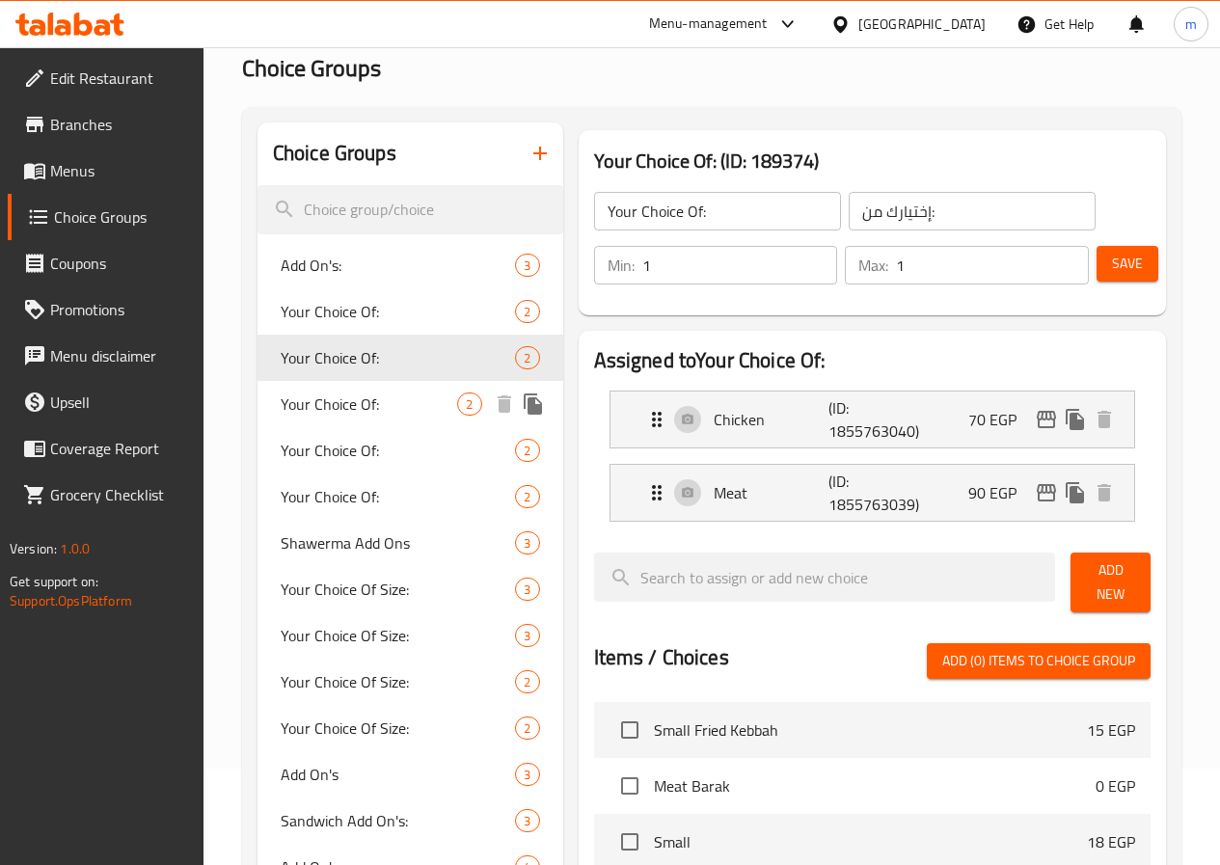
click at [318, 406] on span "Your Choice Of:" at bounding box center [369, 403] width 177 height 23
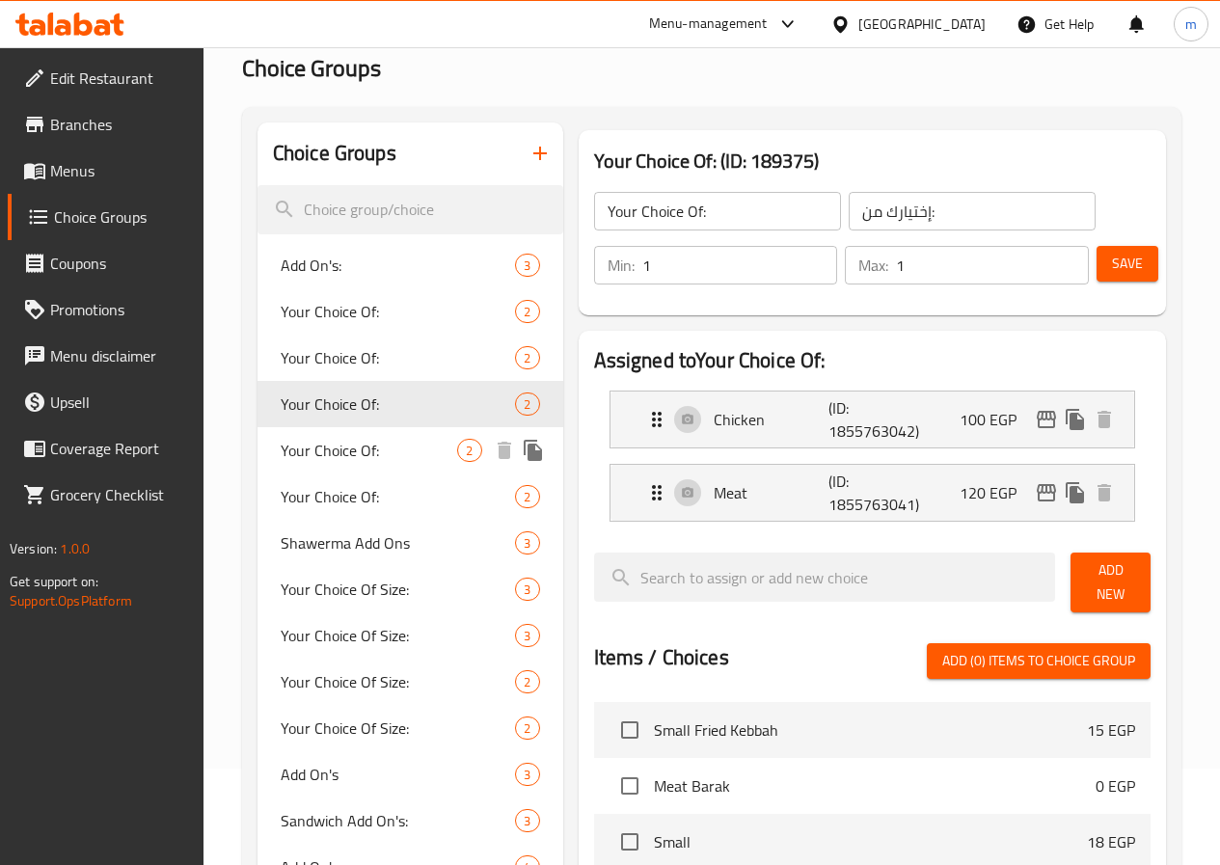
click at [322, 456] on span "Your Choice Of:" at bounding box center [369, 450] width 177 height 23
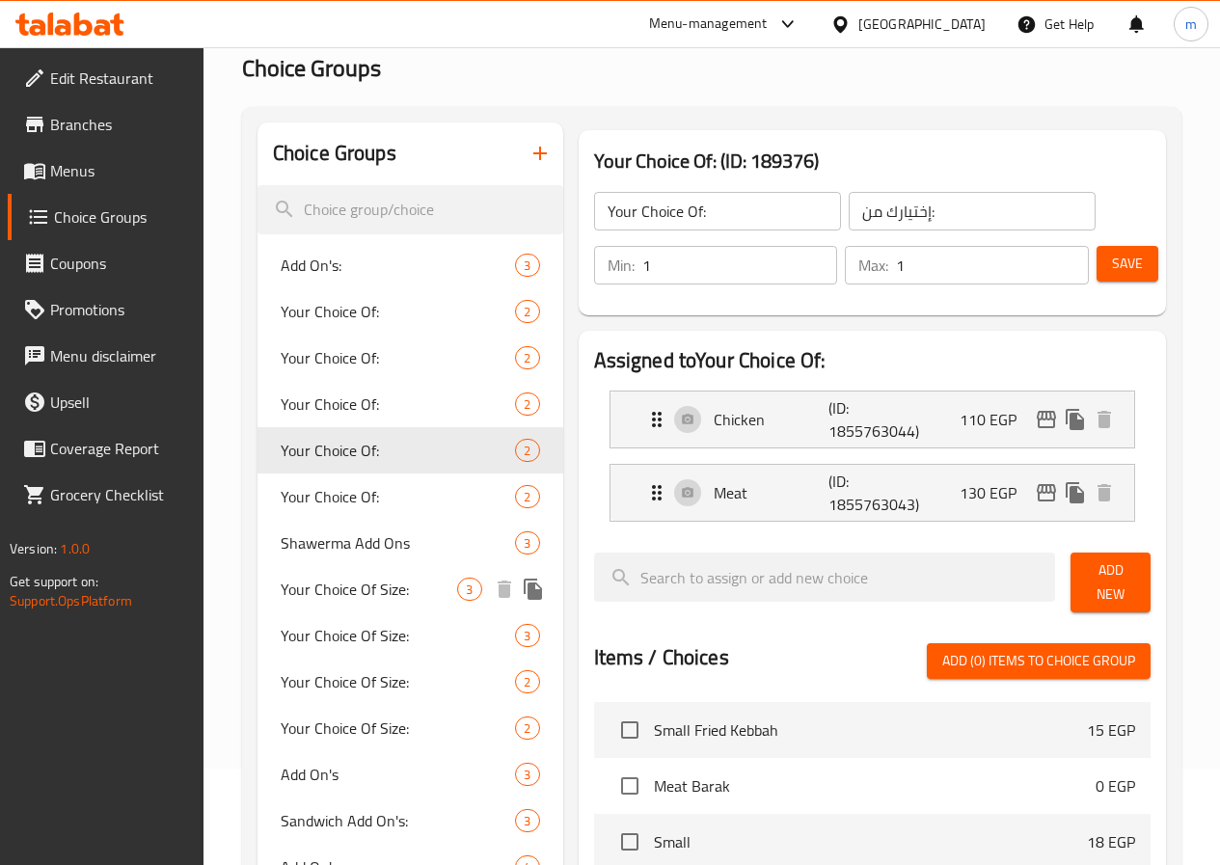
click at [353, 589] on span "Your Choice Of Size:" at bounding box center [369, 589] width 177 height 23
type input "Your Choice Of Size:"
type input "اختيارك للحجم:"
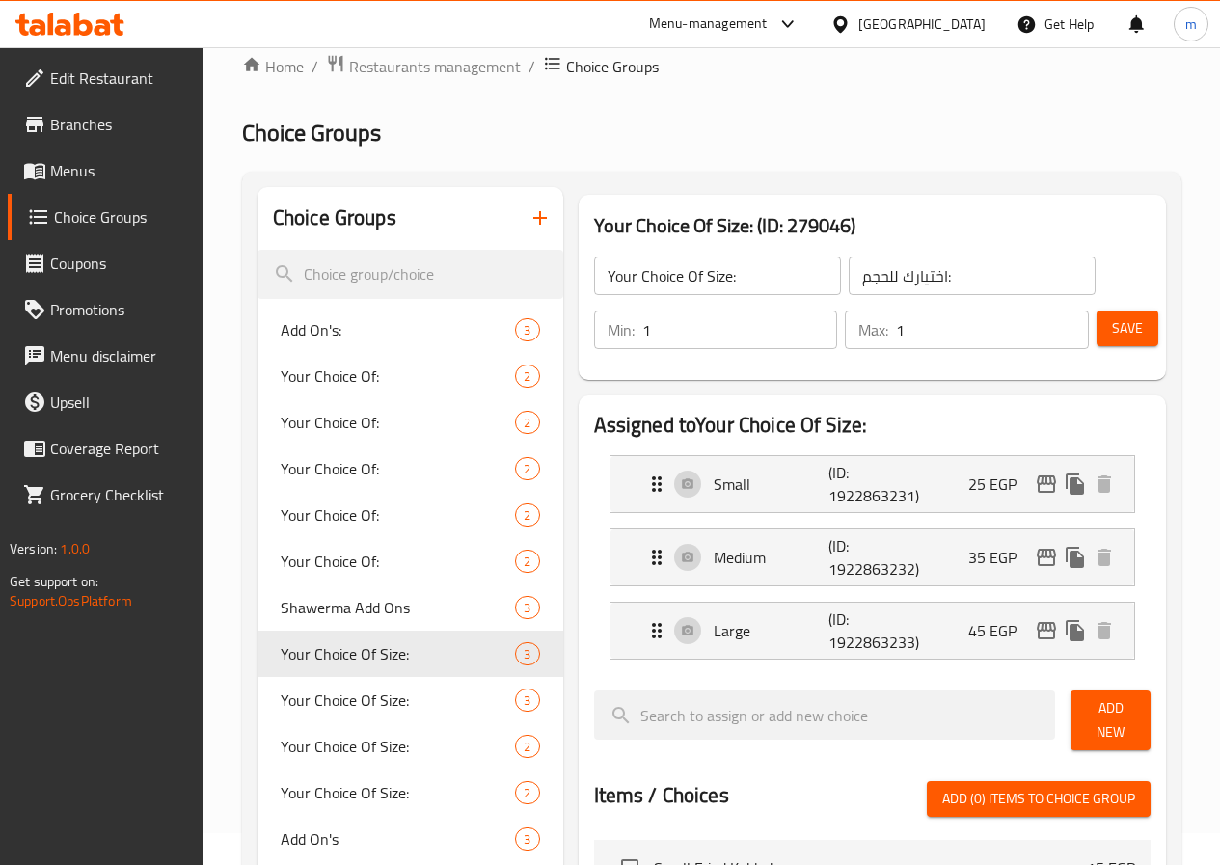
scroll to position [0, 0]
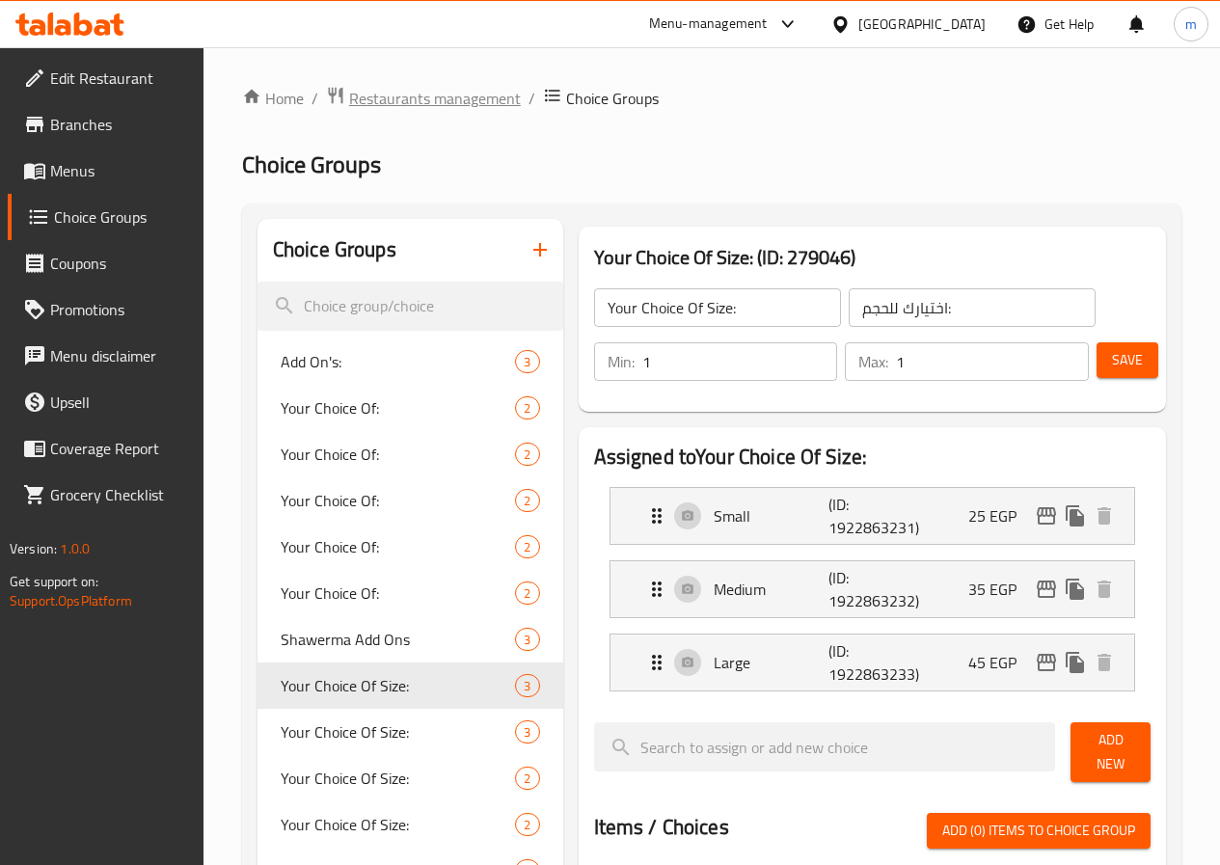
click at [480, 101] on span "Restaurants management" at bounding box center [435, 98] width 172 height 23
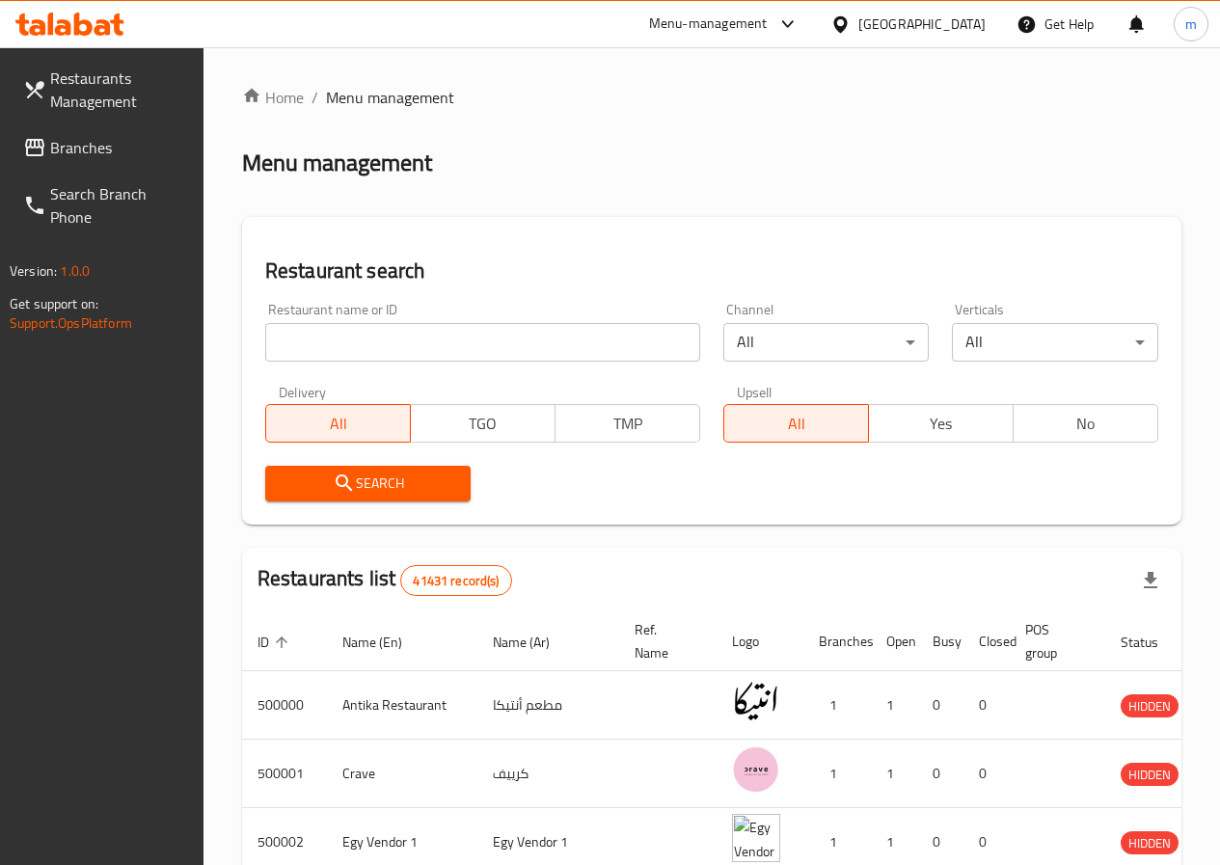
click at [105, 138] on span "Branches" at bounding box center [119, 147] width 138 height 23
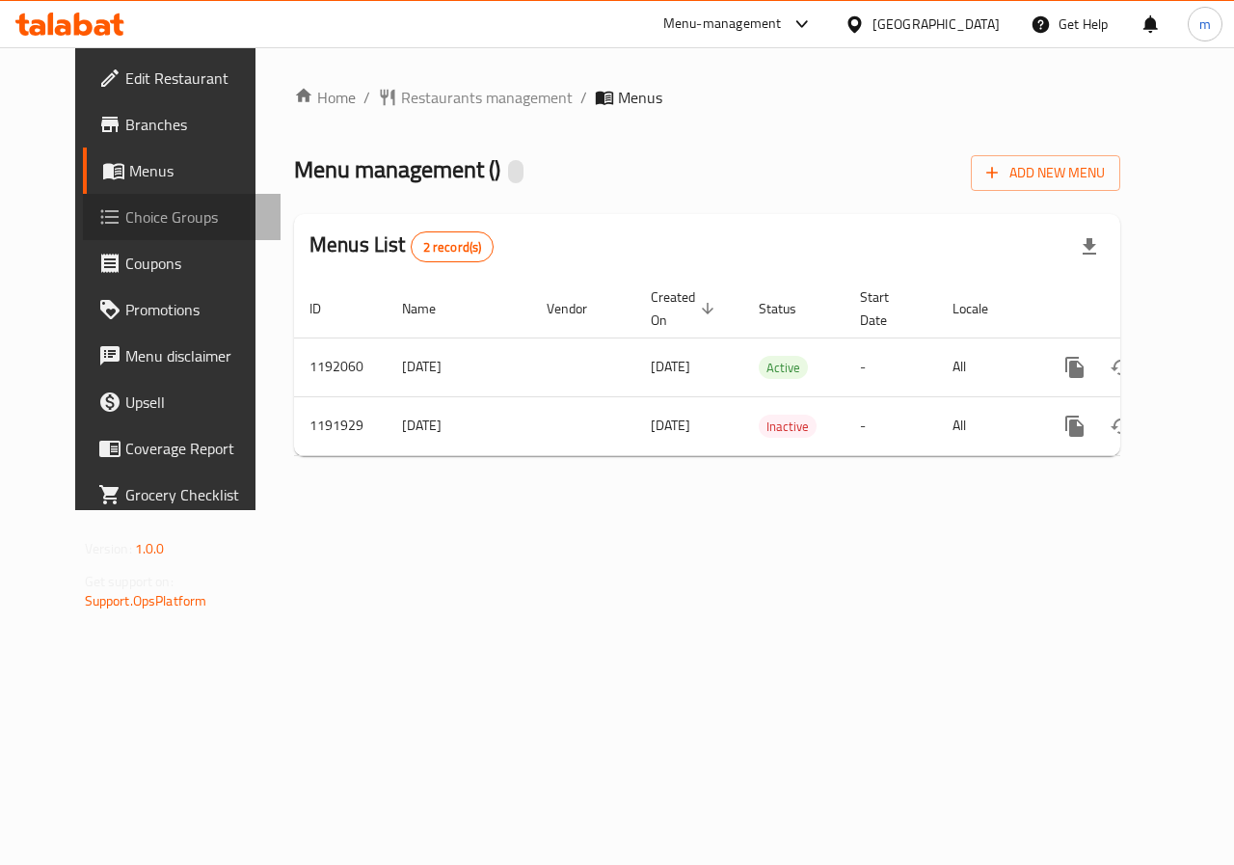
click at [125, 219] on span "Choice Groups" at bounding box center [195, 216] width 141 height 23
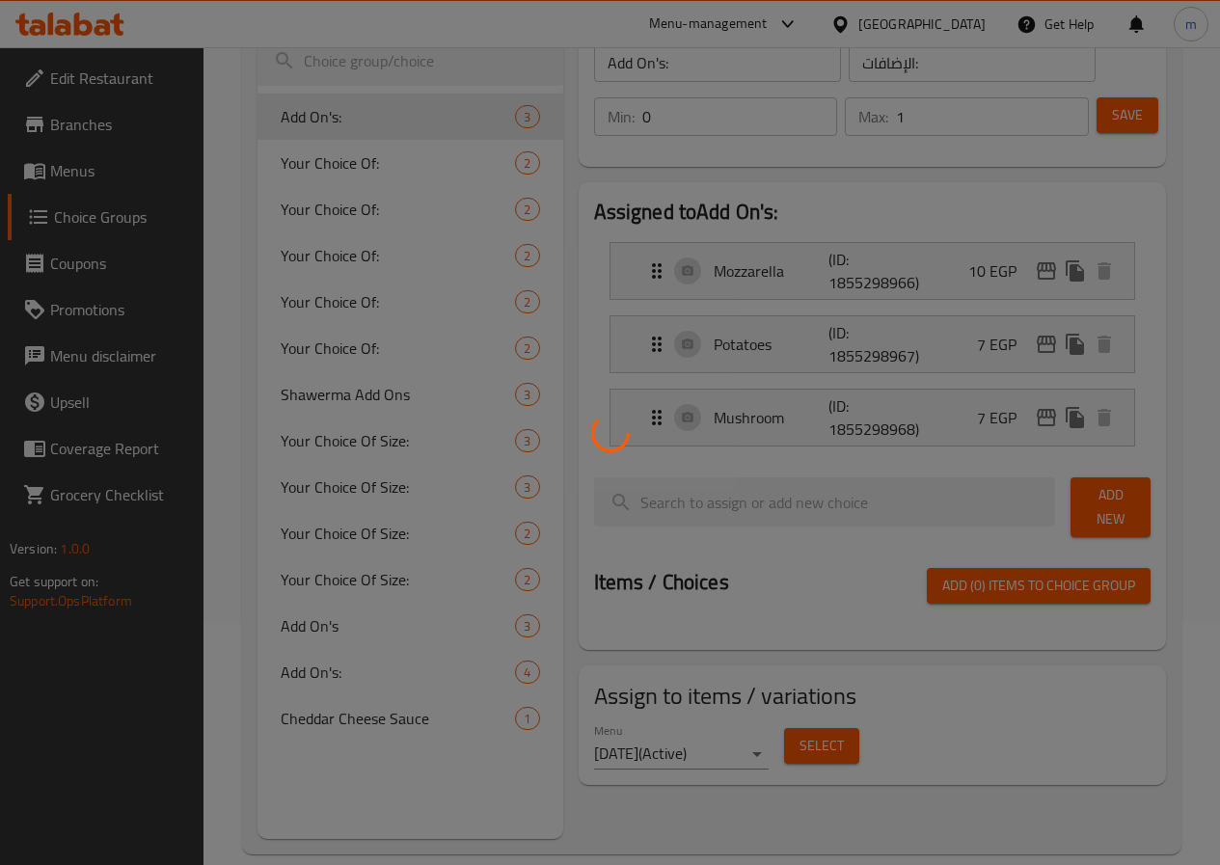
scroll to position [271, 0]
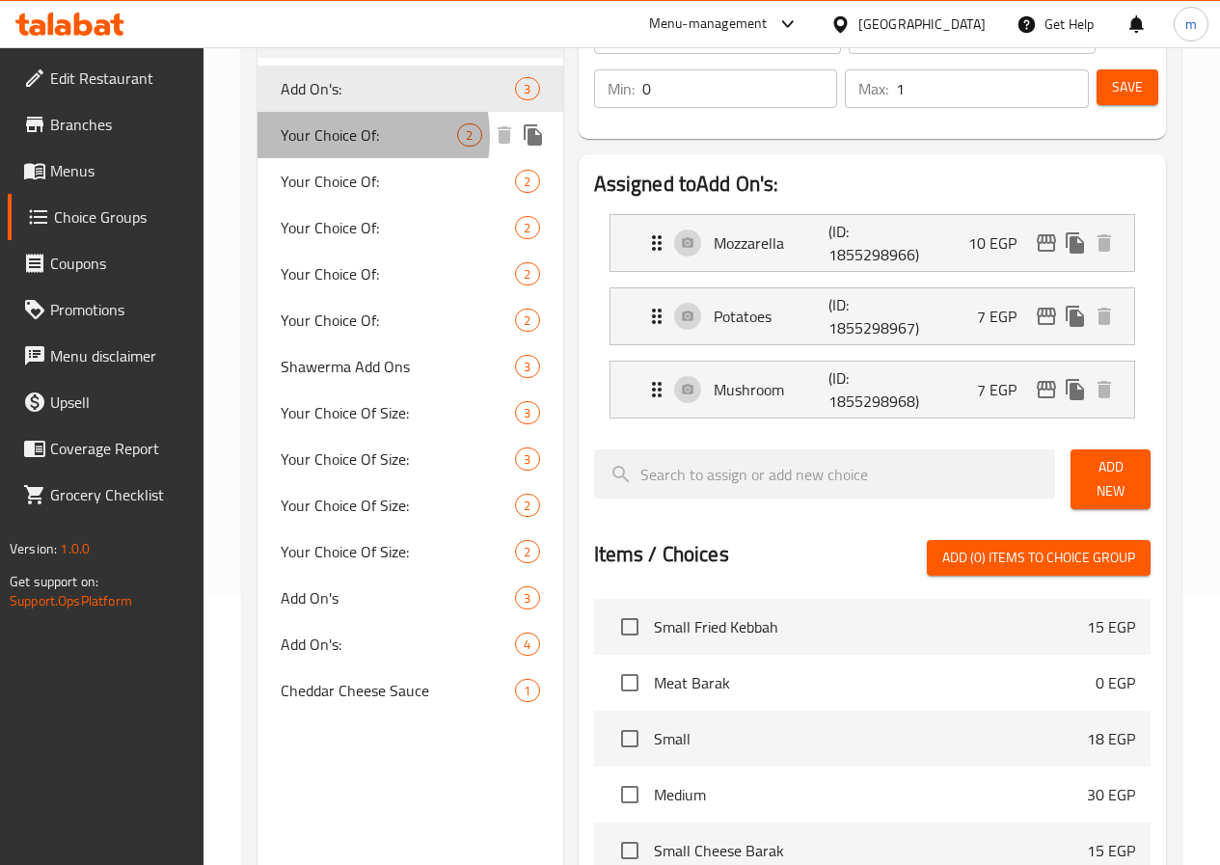
click at [331, 137] on span "Your Choice Of:" at bounding box center [369, 134] width 177 height 23
type input "Your Choice Of:"
type input "إختيارك من:"
type input "1"
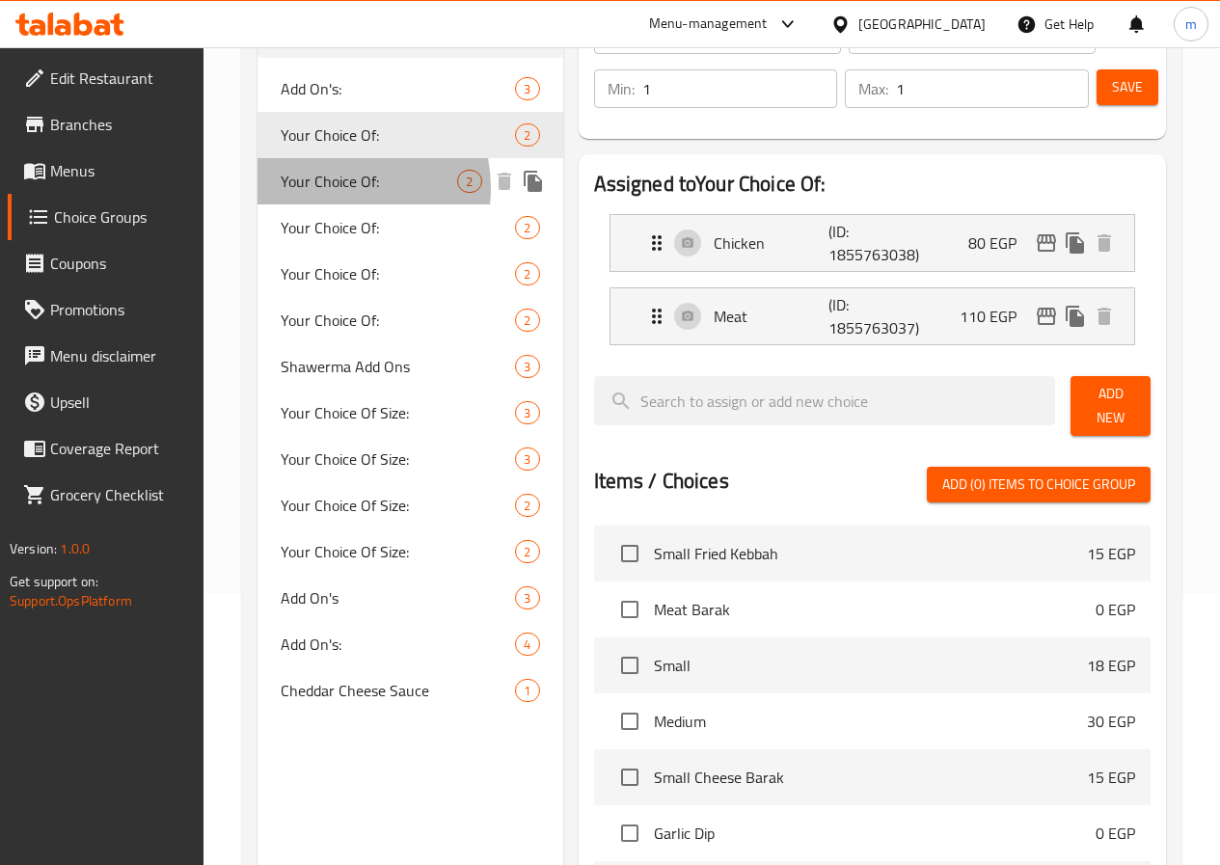
click at [329, 188] on span "Your Choice Of:" at bounding box center [369, 181] width 177 height 23
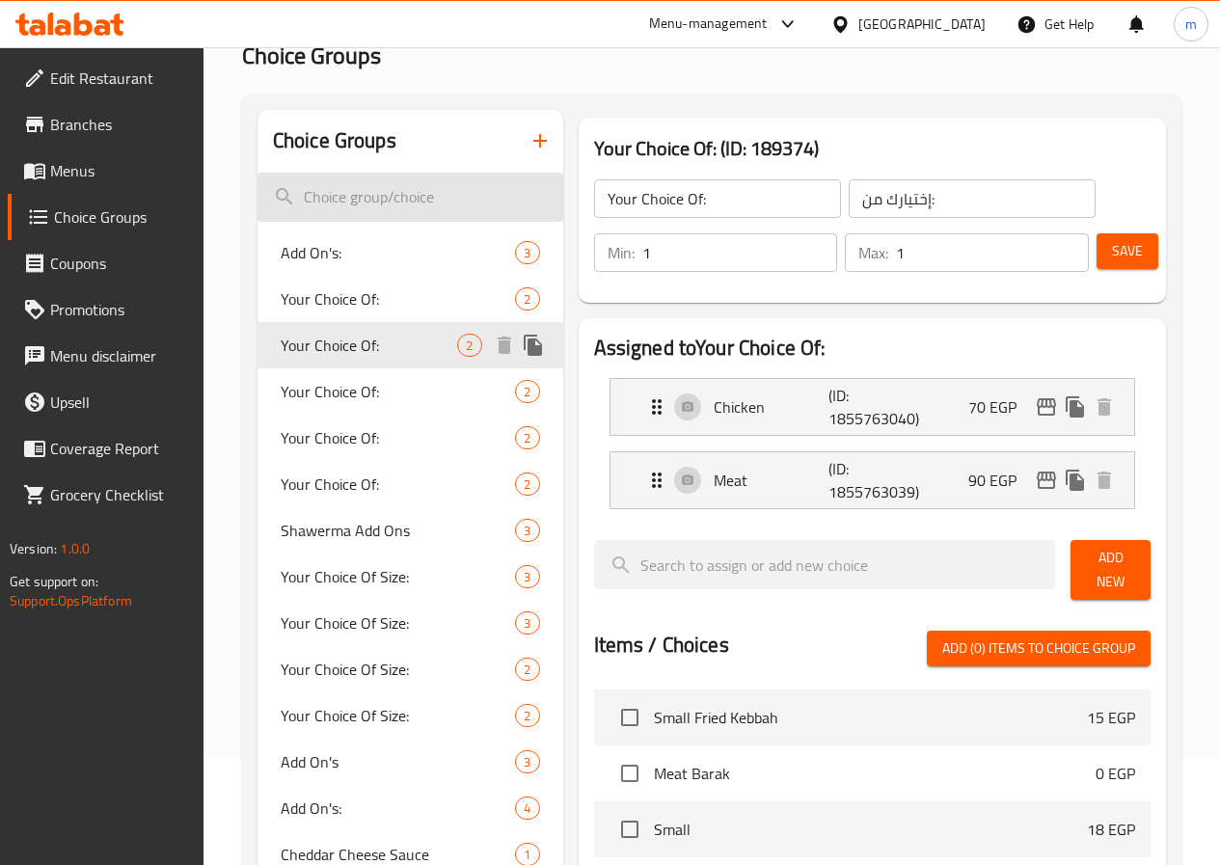
scroll to position [78, 0]
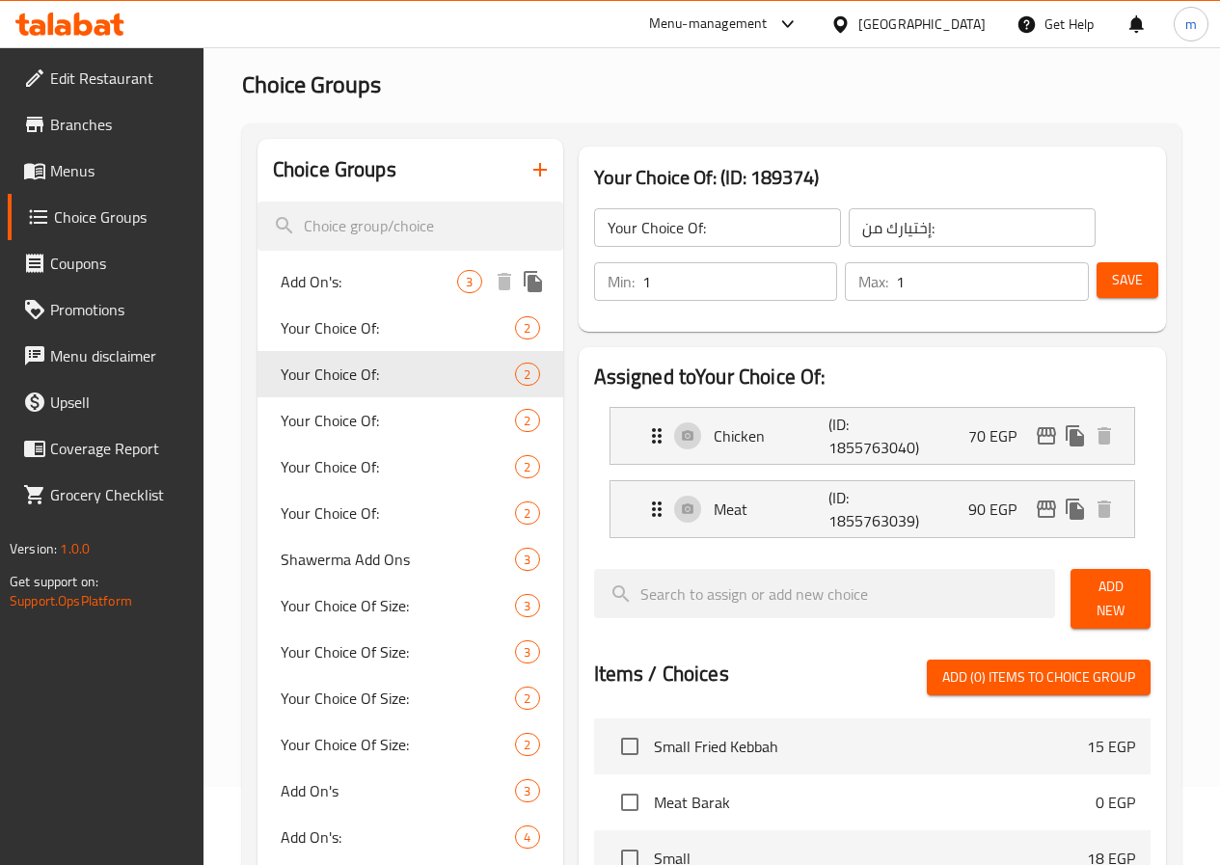
click at [321, 290] on span "Add On's:" at bounding box center [369, 281] width 177 height 23
type input "Add On's:"
type input "الإضافات:"
type input "0"
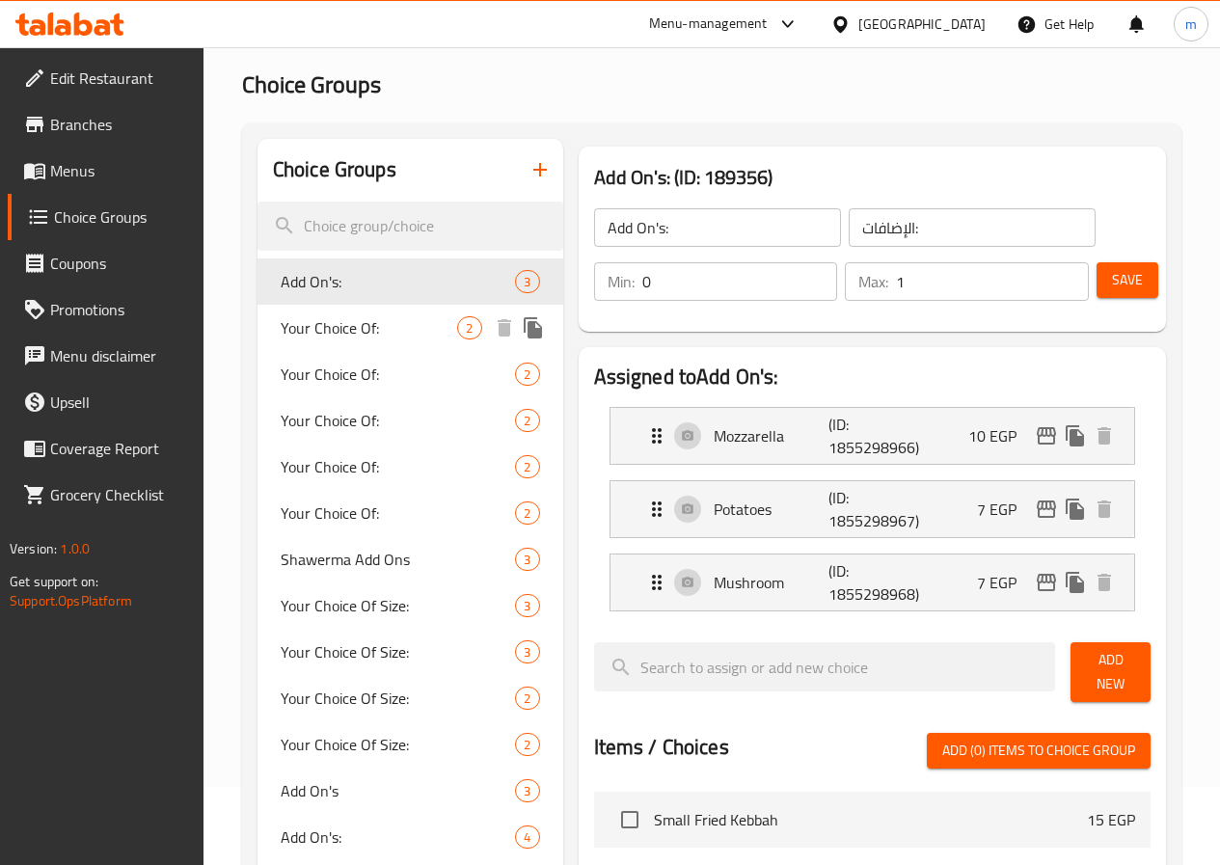
click at [321, 316] on span "Your Choice Of:" at bounding box center [369, 327] width 177 height 23
type input "Your Choice Of:"
type input "إختيارك من:"
type input "1"
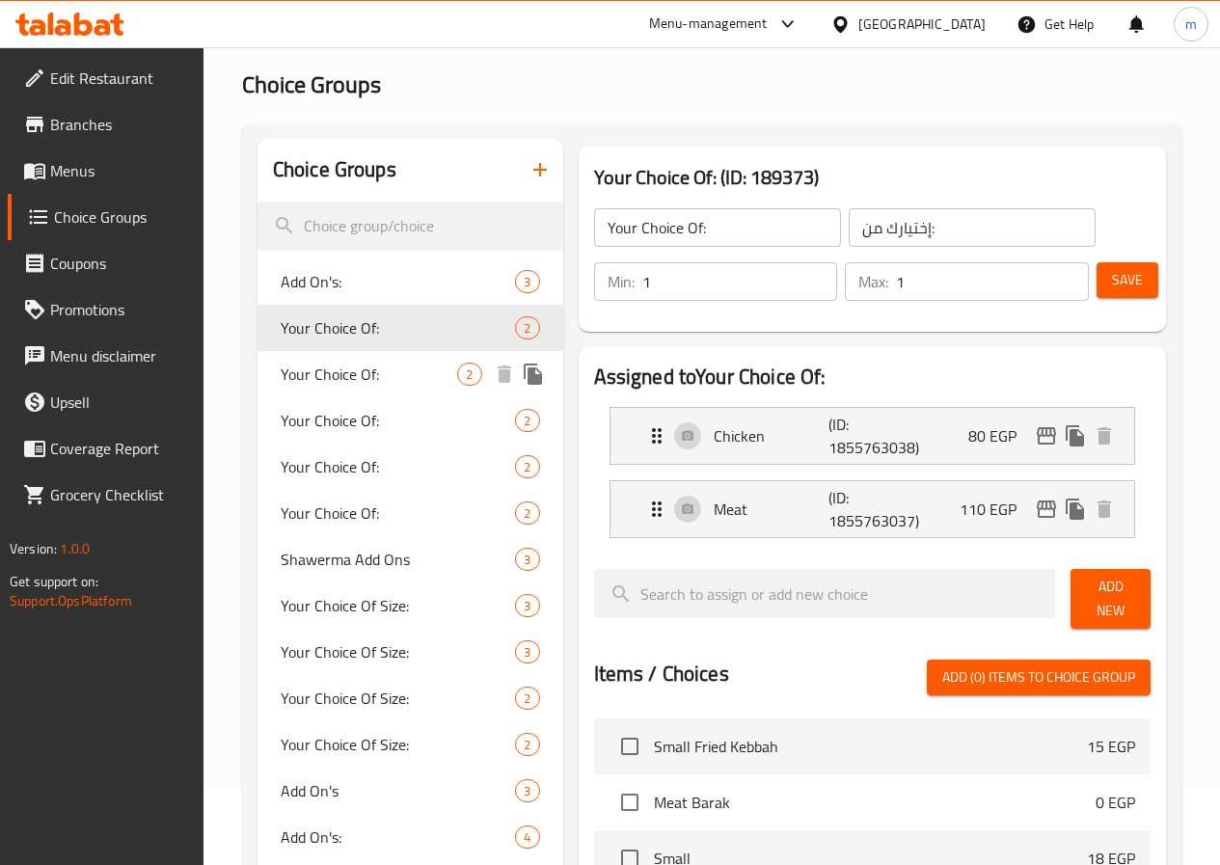
click at [318, 363] on span "Your Choice Of:" at bounding box center [369, 374] width 177 height 23
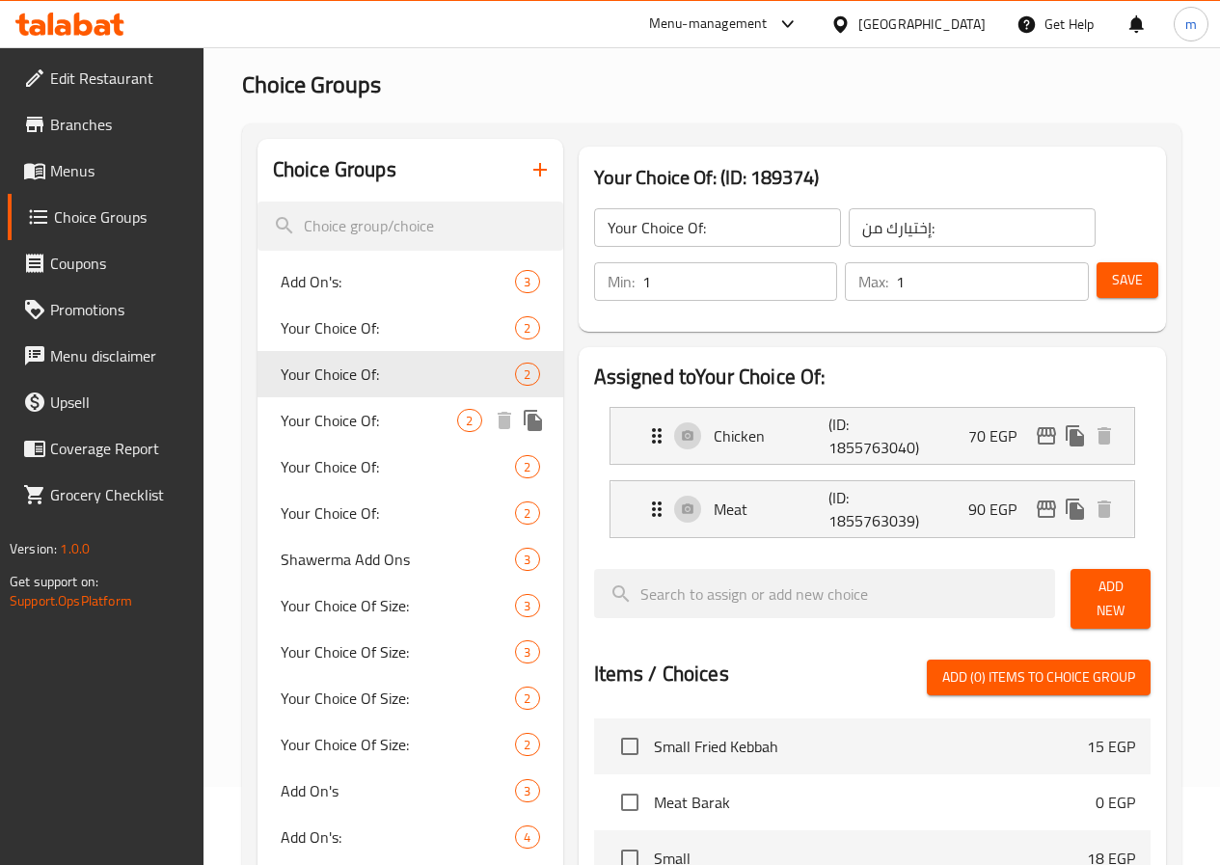
click at [310, 421] on span "Your Choice Of:" at bounding box center [369, 420] width 177 height 23
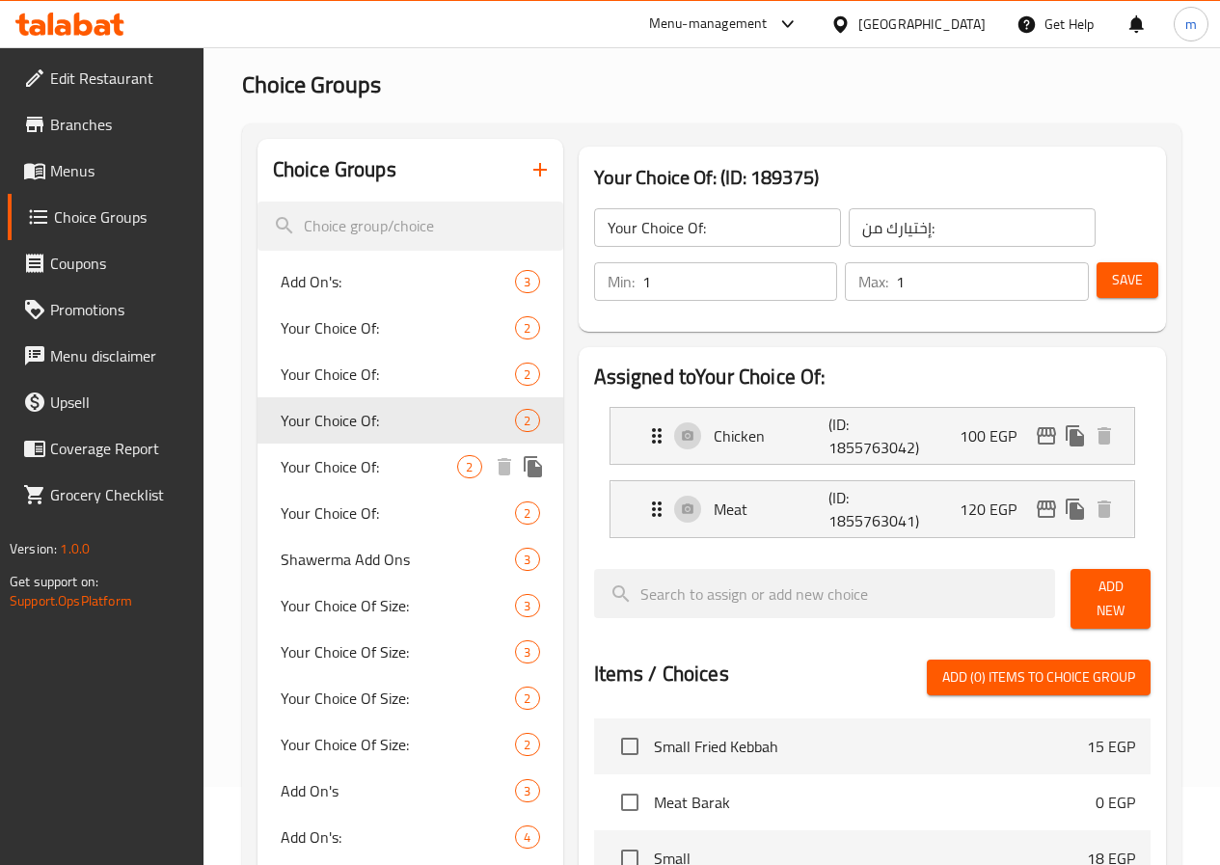
click at [325, 464] on span "Your Choice Of:" at bounding box center [369, 466] width 177 height 23
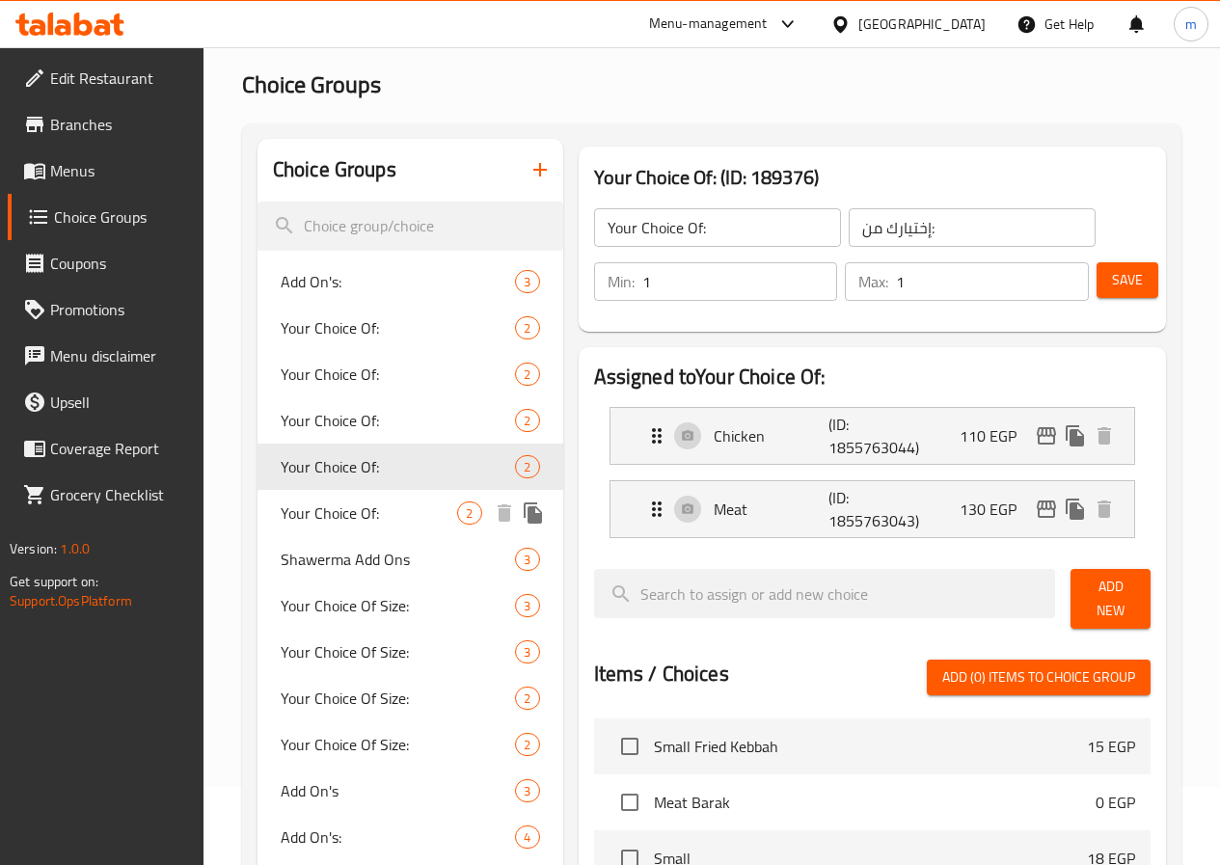
click at [333, 524] on span "Your Choice Of:" at bounding box center [369, 512] width 177 height 23
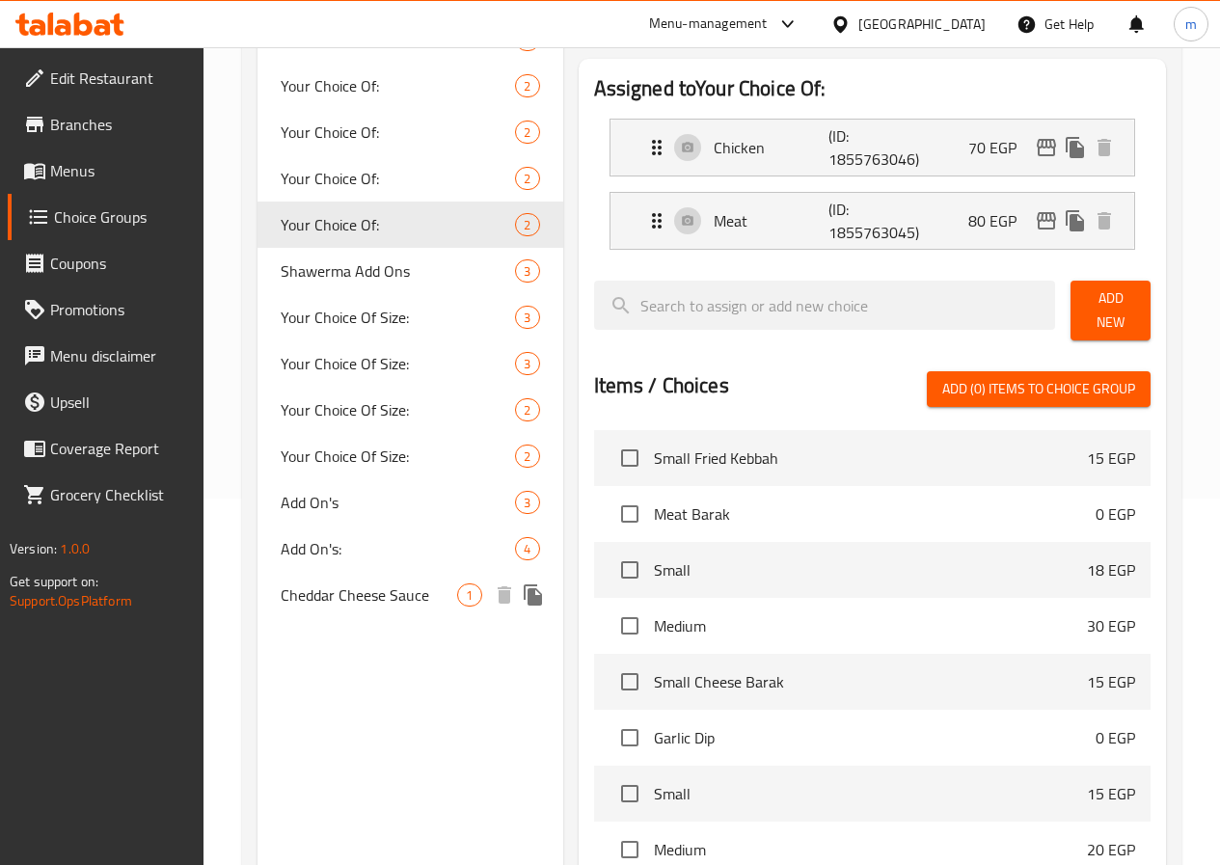
scroll to position [367, 0]
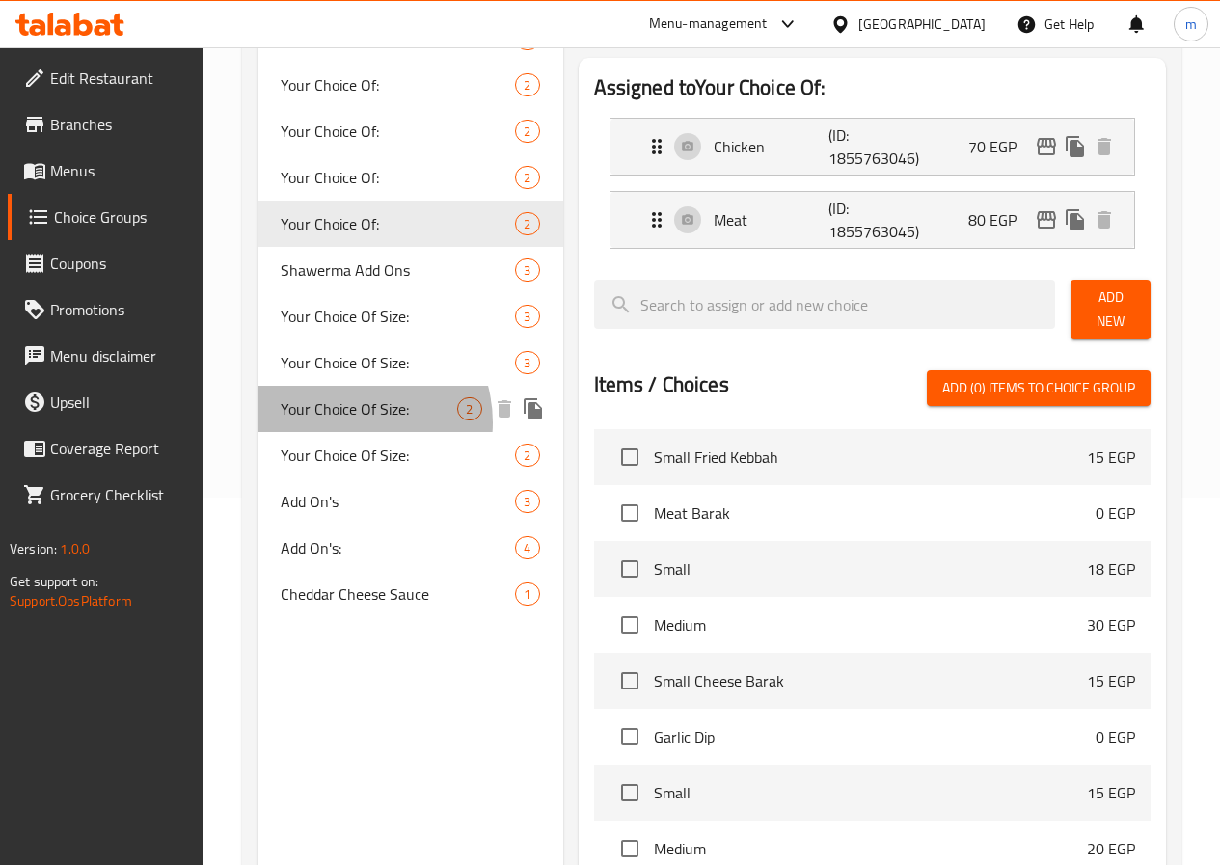
click at [350, 420] on span "Your Choice Of Size:" at bounding box center [369, 408] width 177 height 23
type input "Your Choice Of Size:"
type input "اختيارك للحجم:"
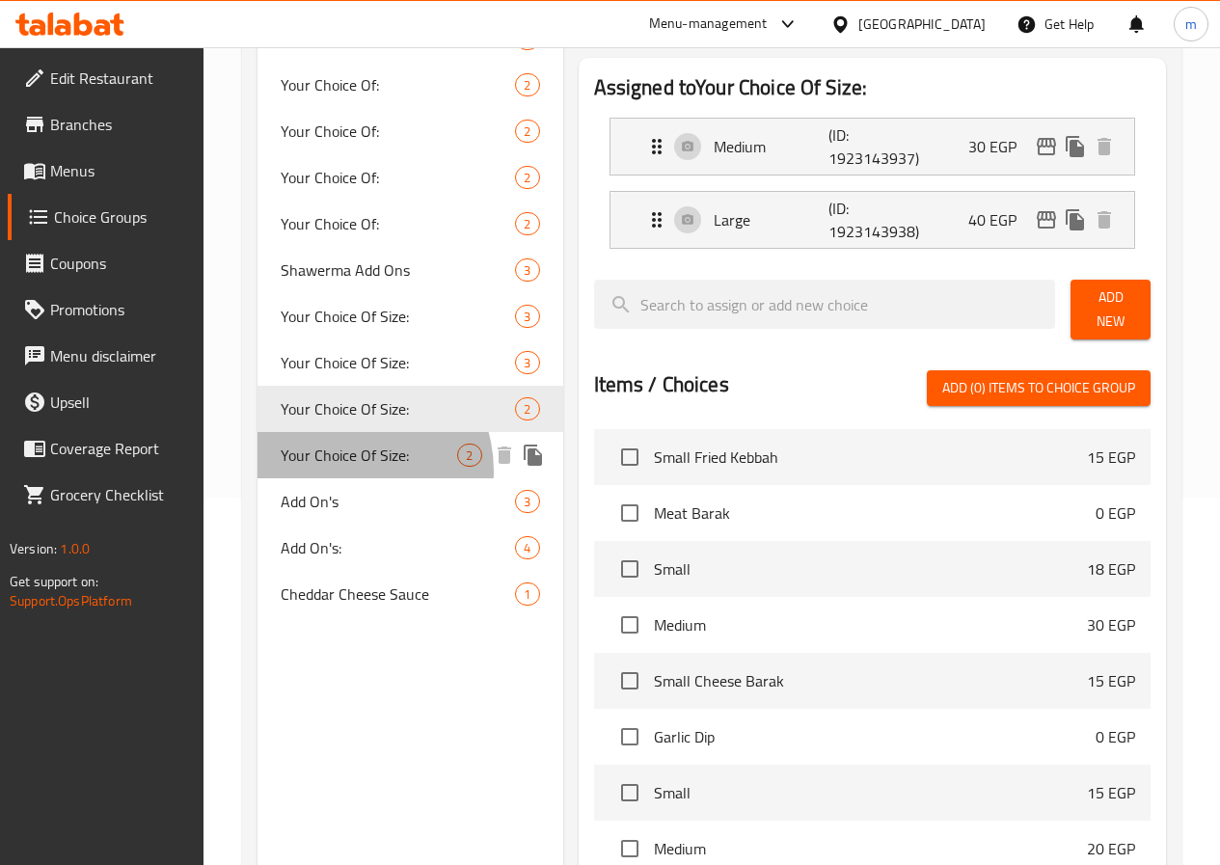
click at [351, 467] on span "Your Choice Of Size:" at bounding box center [369, 455] width 177 height 23
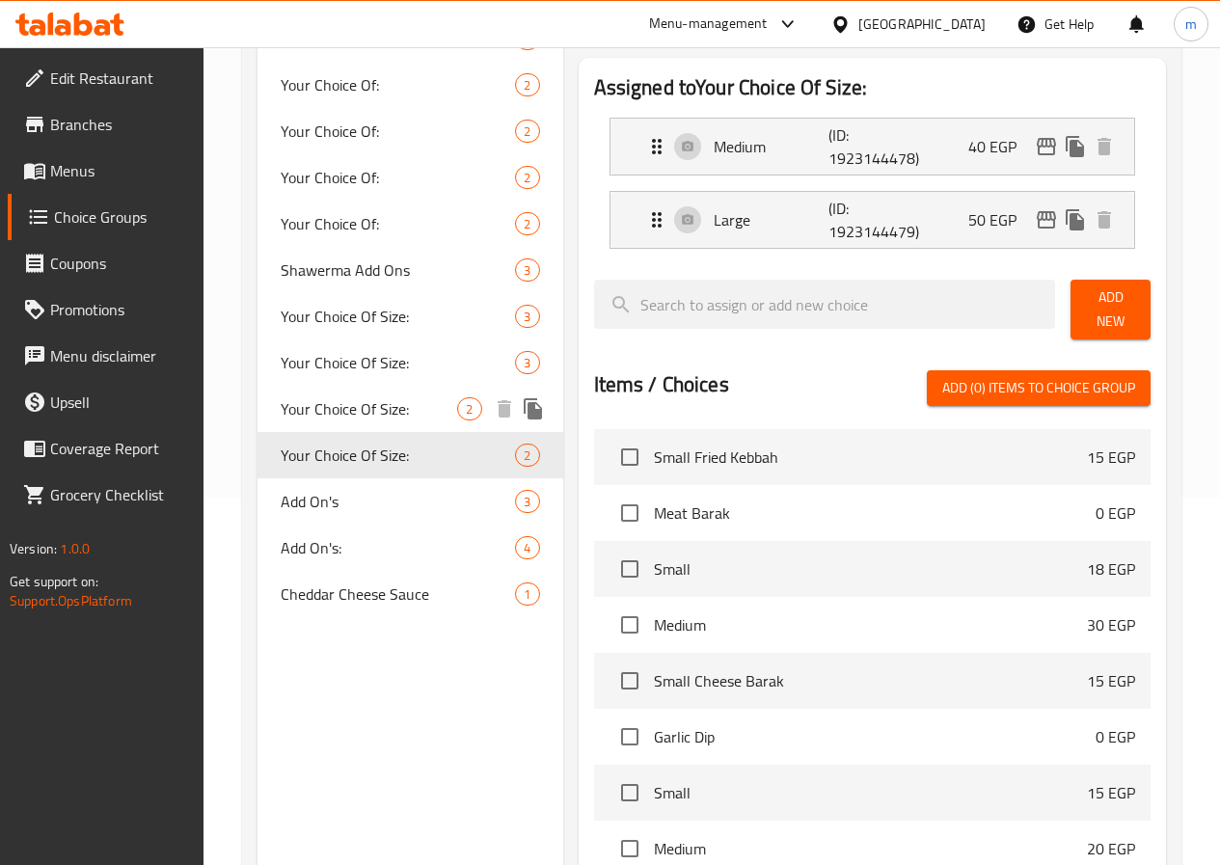
scroll to position [175, 0]
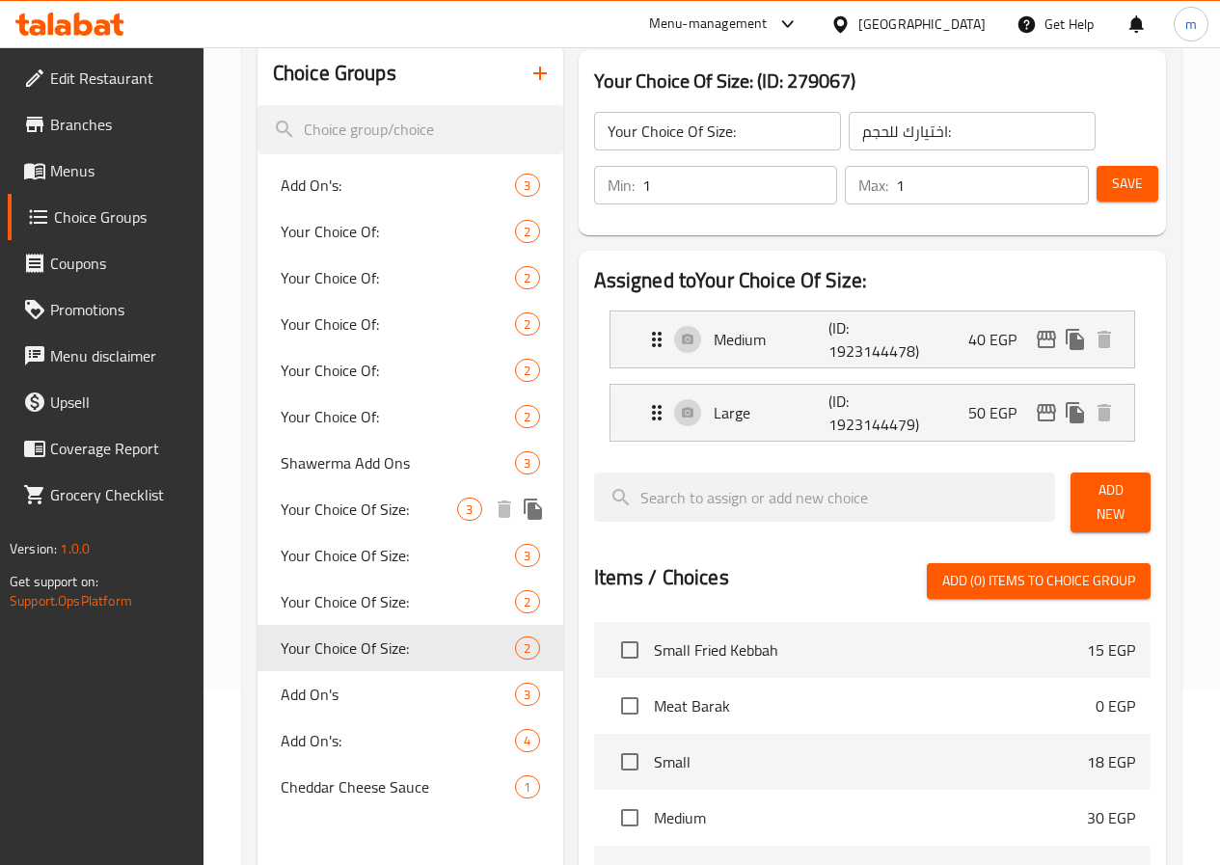
click at [343, 521] on span "Your Choice Of Size:" at bounding box center [369, 509] width 177 height 23
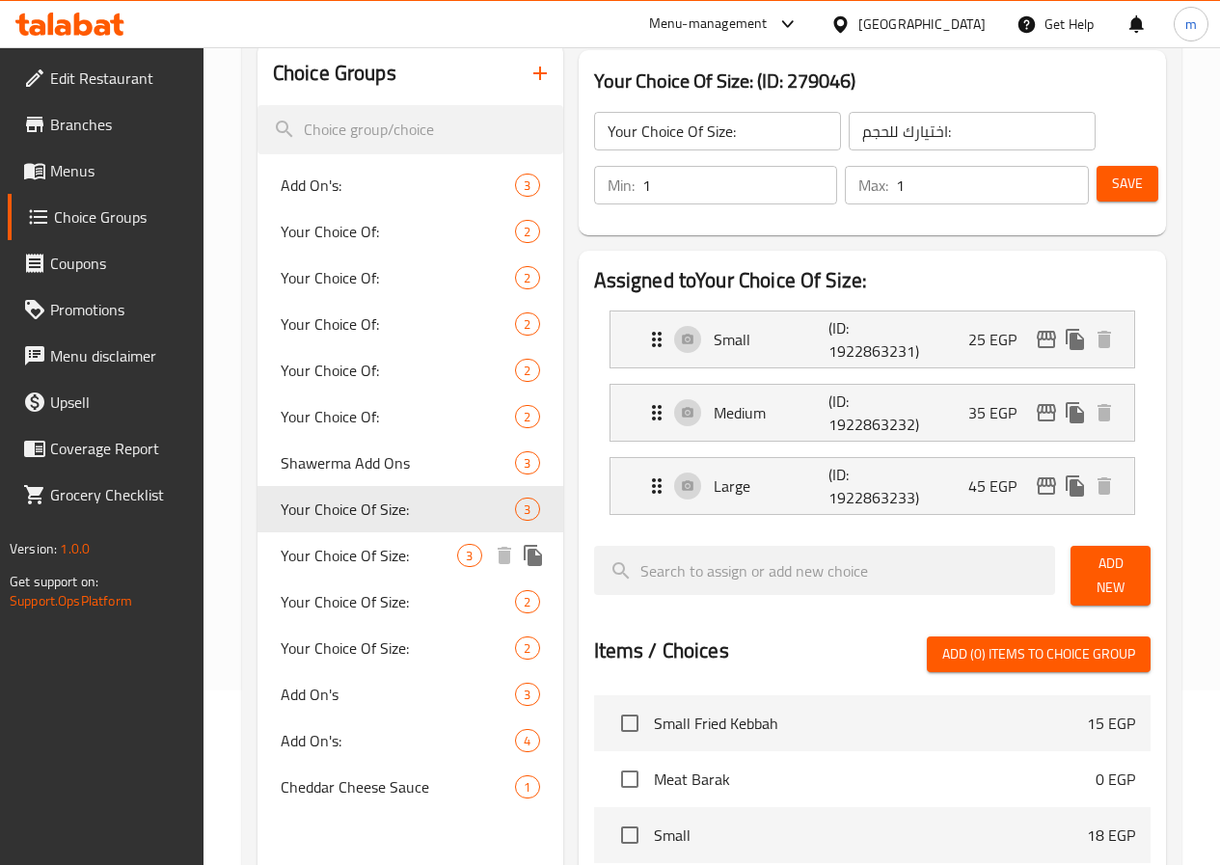
click at [355, 561] on span "Your Choice Of Size:" at bounding box center [369, 555] width 177 height 23
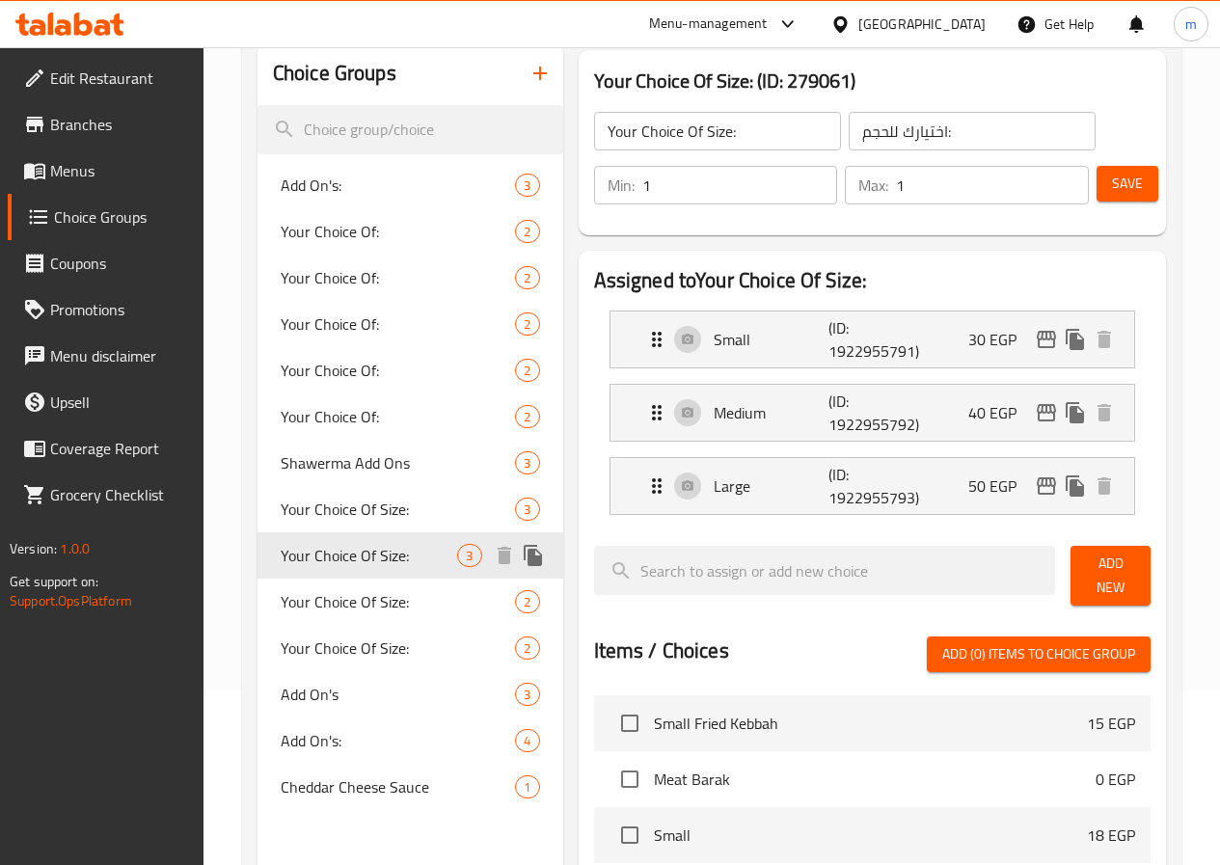
click at [361, 606] on span "Your Choice Of Size:" at bounding box center [398, 601] width 235 height 23
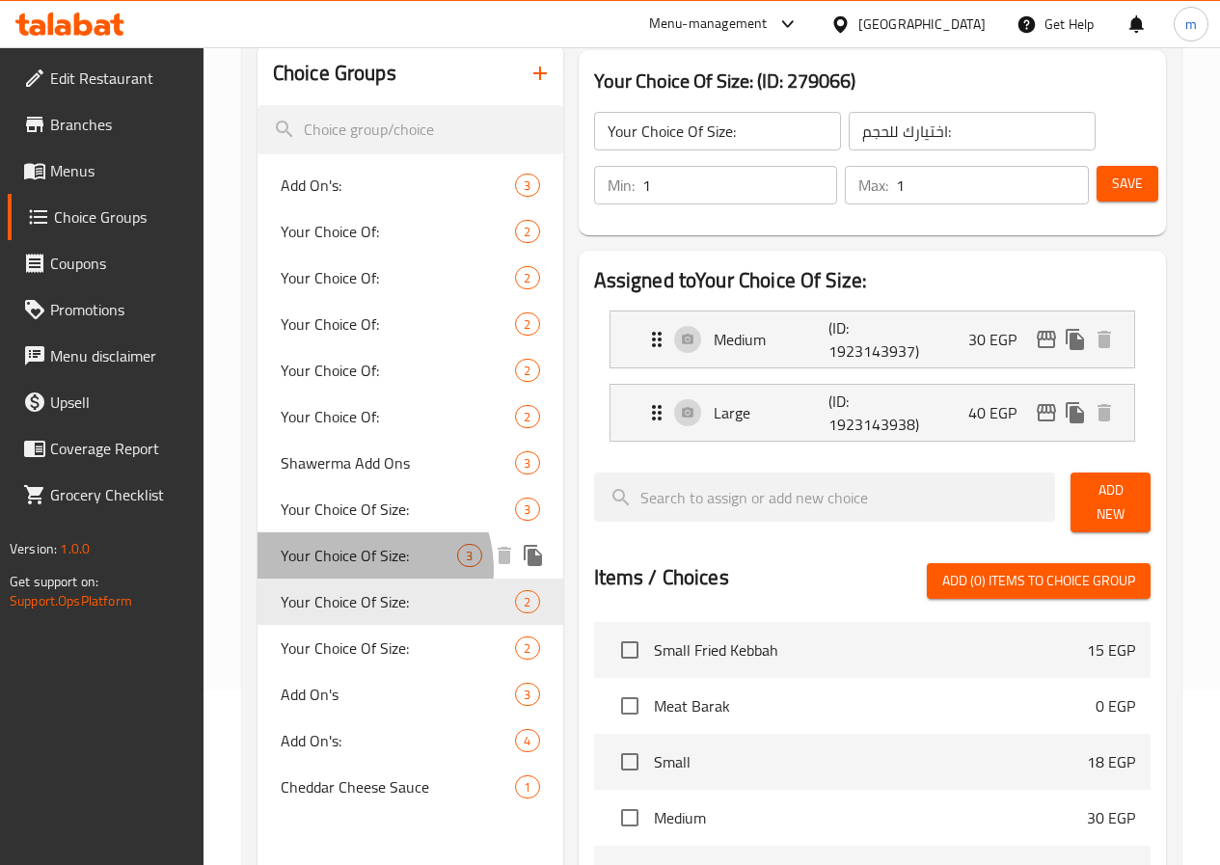
click at [357, 567] on span "Your Choice Of Size:" at bounding box center [369, 555] width 177 height 23
type input "Your Choice Of Size:"
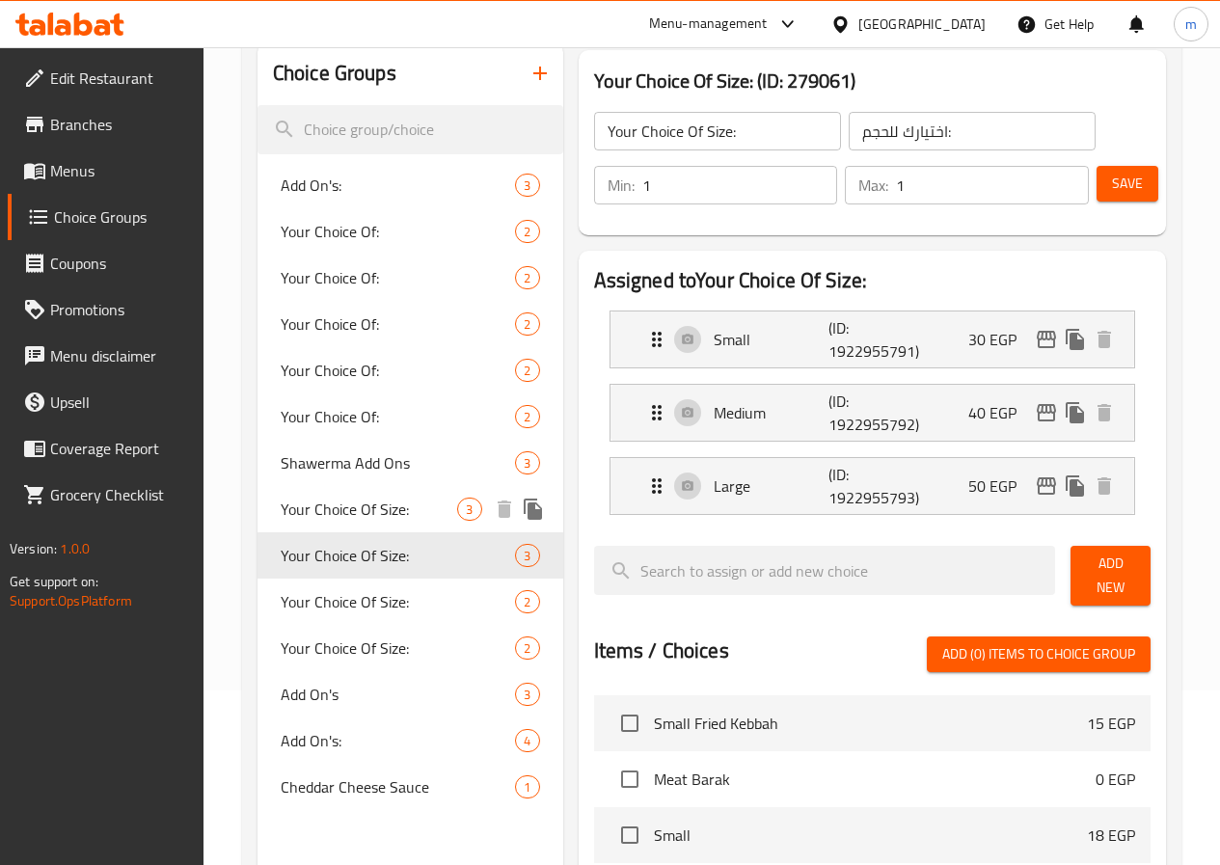
click at [369, 516] on span "Your Choice Of Size:" at bounding box center [369, 509] width 177 height 23
